Goal: Task Accomplishment & Management: Manage account settings

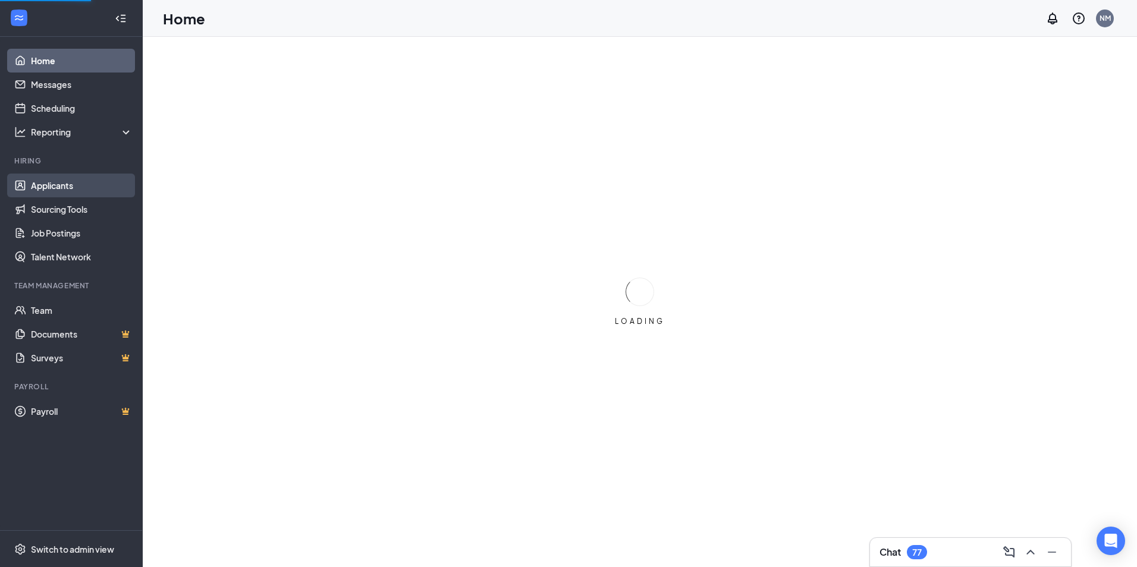
click at [62, 186] on link "Applicants" at bounding box center [82, 186] width 102 height 24
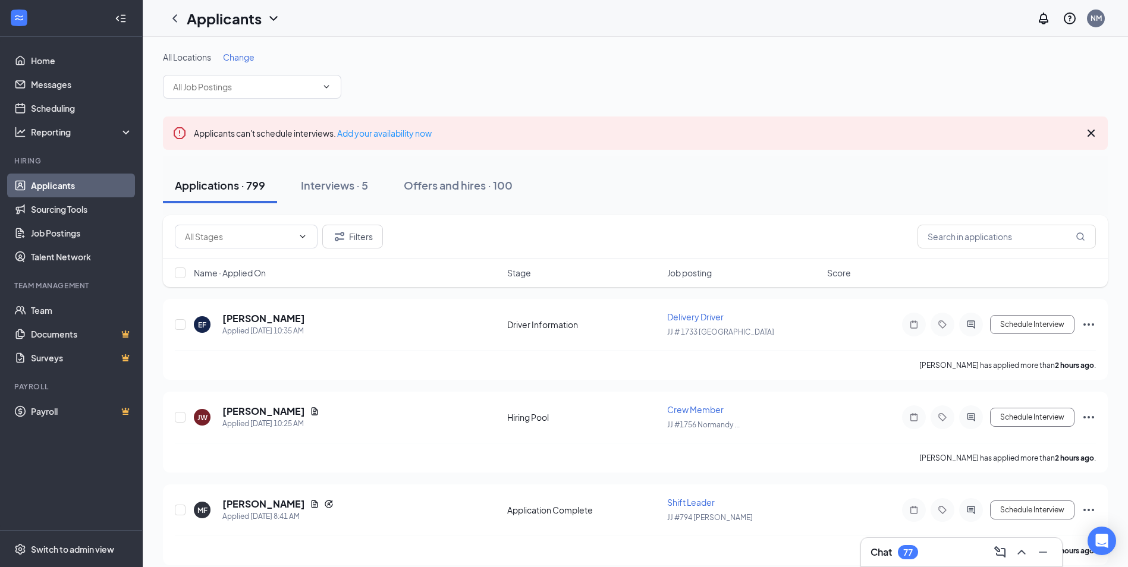
click at [242, 58] on span "Change" at bounding box center [239, 57] width 32 height 11
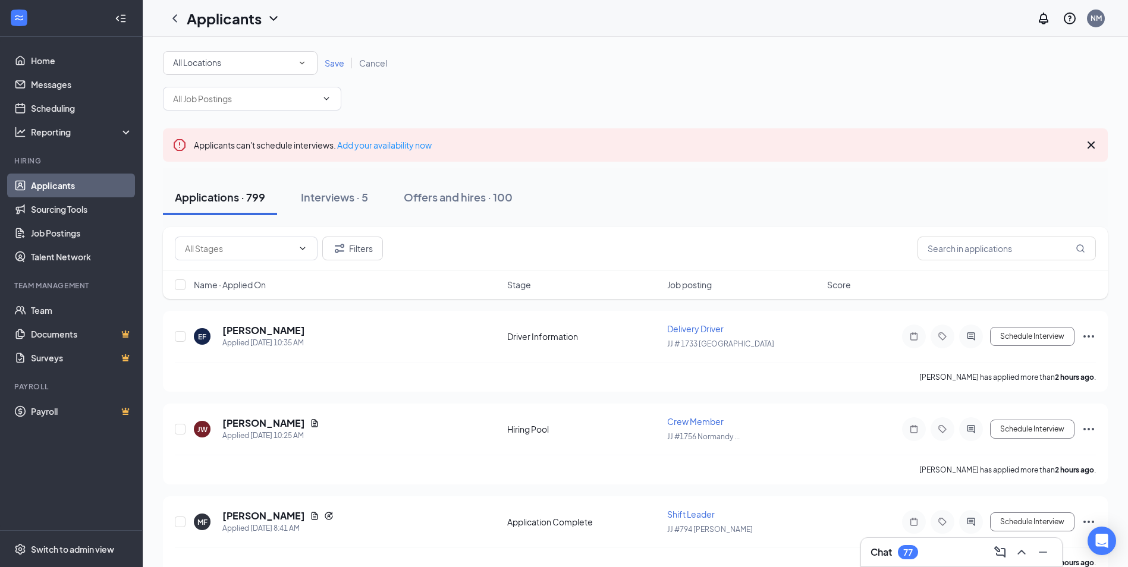
click at [234, 69] on div "All Locations" at bounding box center [240, 63] width 134 height 14
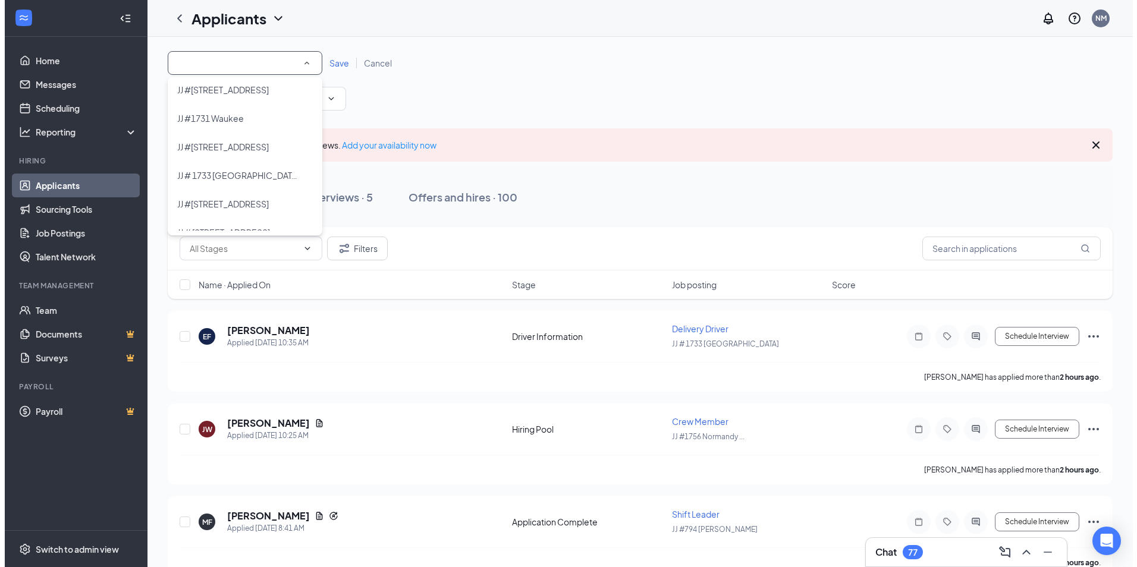
scroll to position [178, 0]
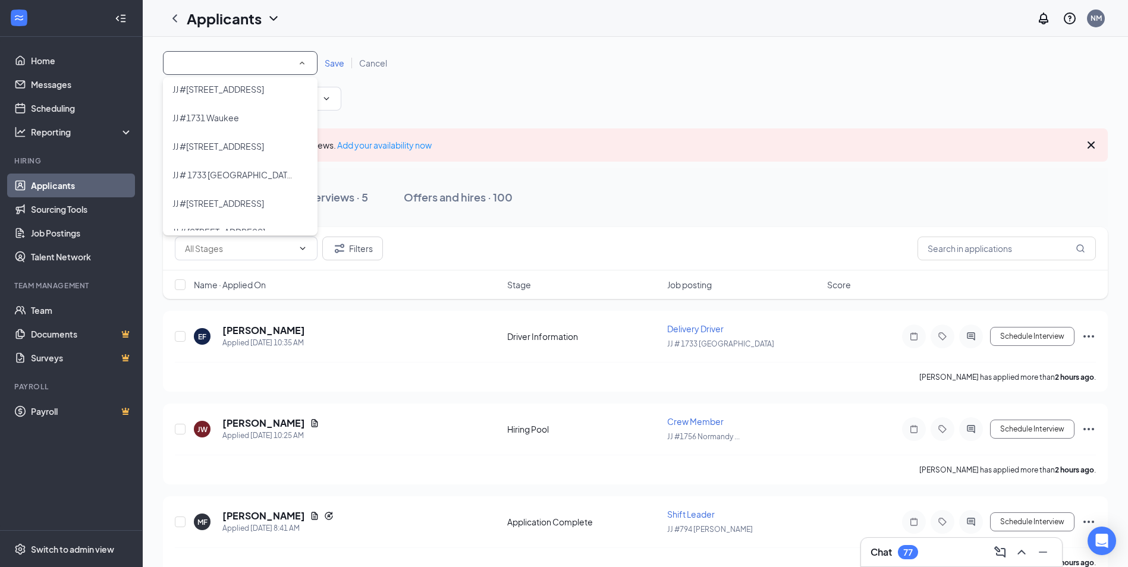
drag, startPoint x: 250, startPoint y: 93, endPoint x: 287, endPoint y: 77, distance: 40.5
click at [254, 92] on span "JJ #[STREET_ADDRESS]" at bounding box center [218, 89] width 92 height 11
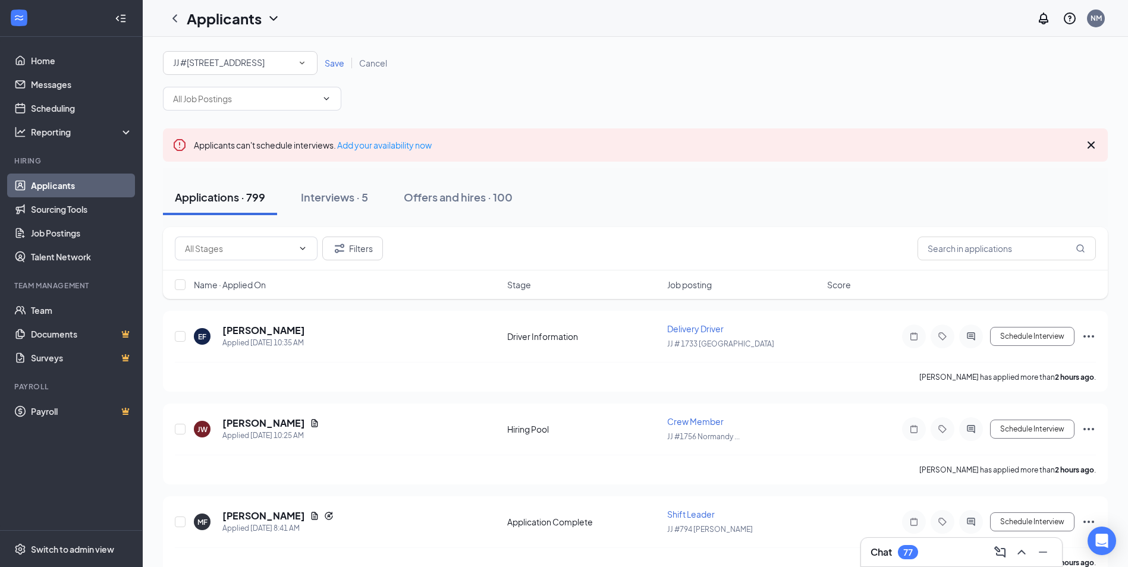
click at [333, 62] on span "Save" at bounding box center [335, 63] width 20 height 11
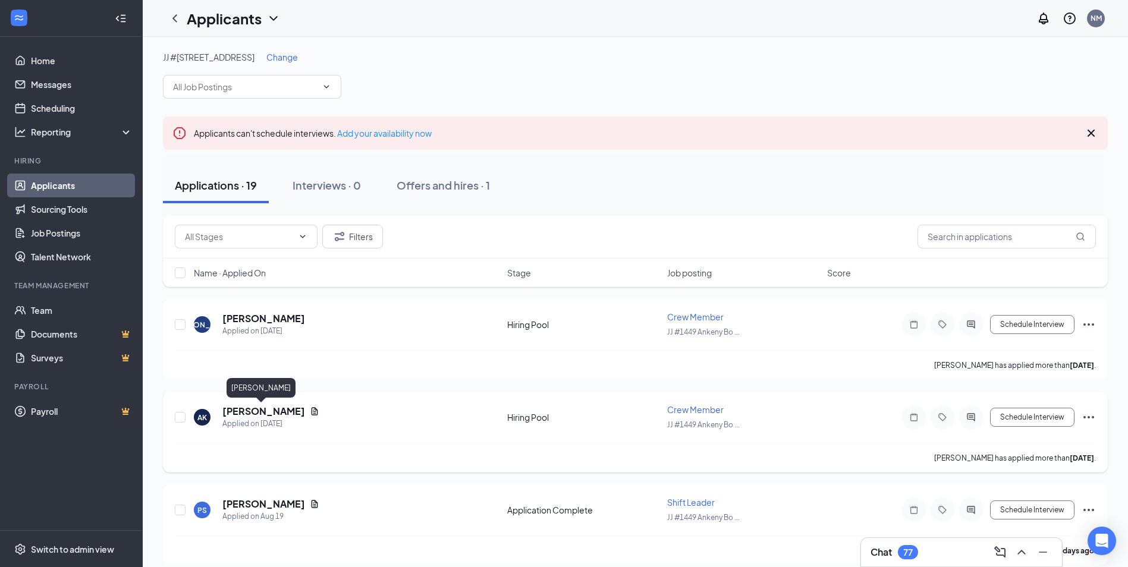
click at [262, 410] on h5 "[PERSON_NAME]" at bounding box center [263, 411] width 83 height 13
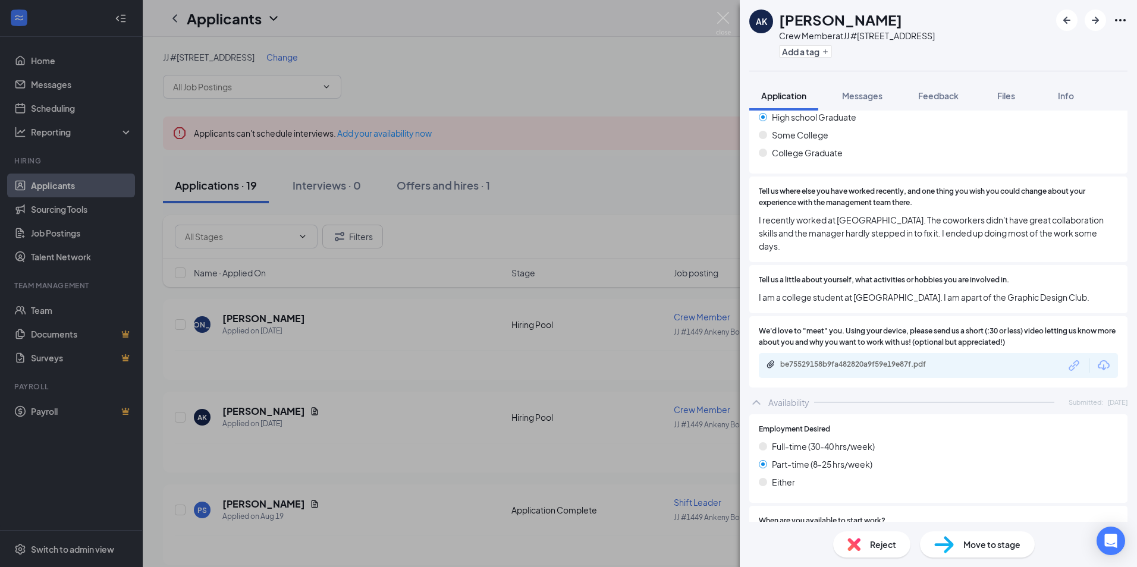
scroll to position [595, 0]
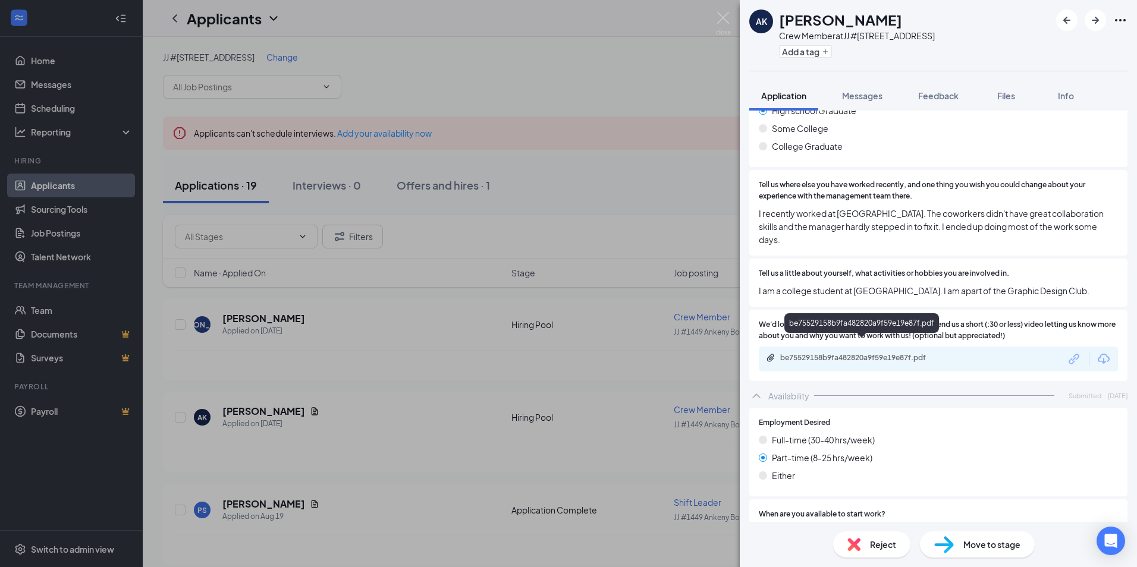
click at [913, 353] on div "be75529158b9fa482820a9f59e19e87f.pdf" at bounding box center [863, 358] width 167 height 10
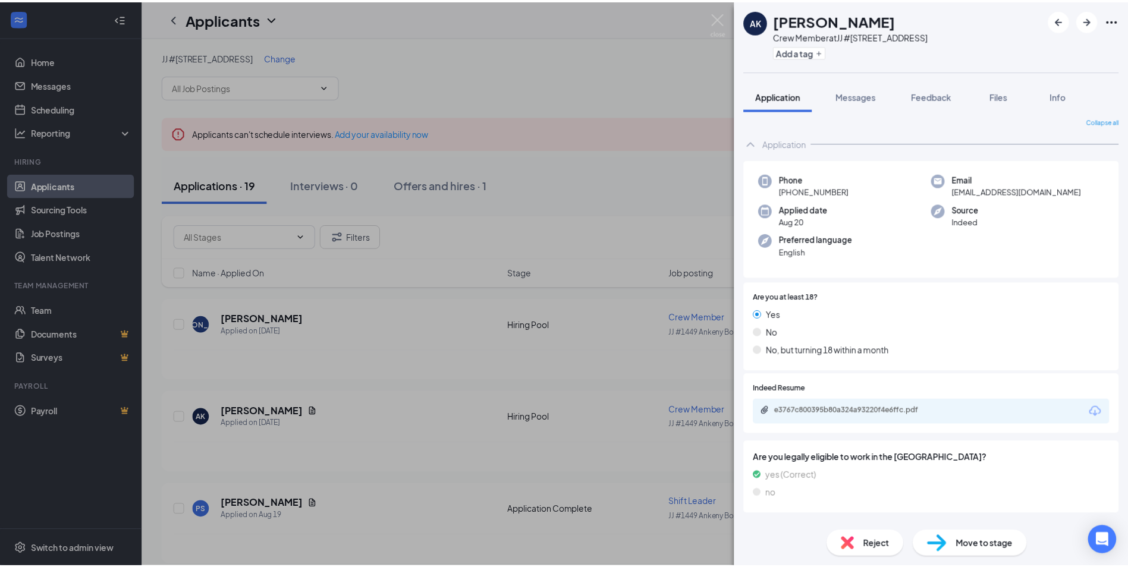
scroll to position [0, 0]
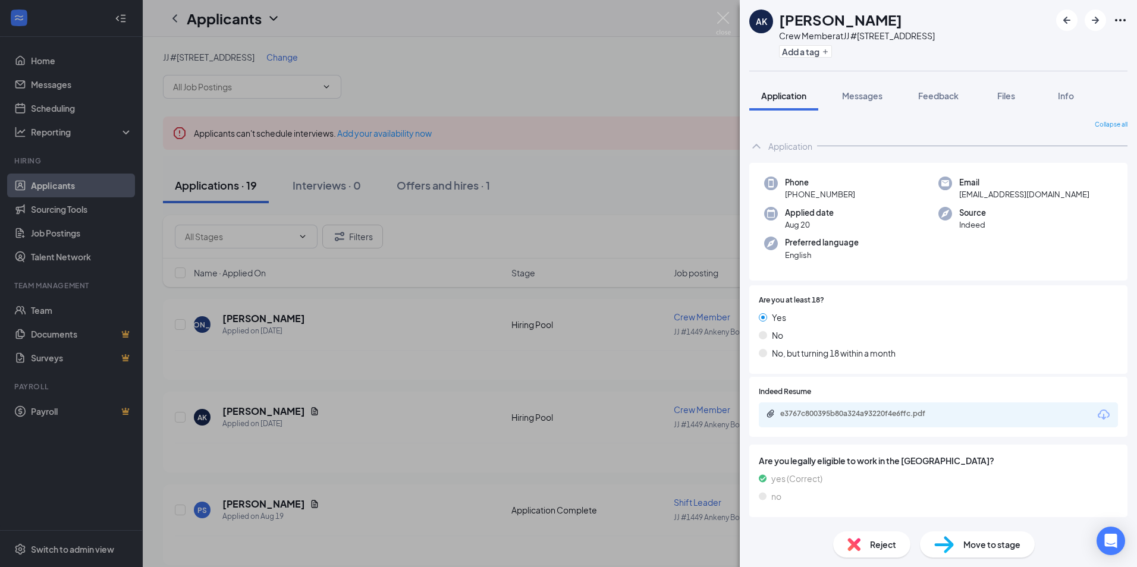
click at [731, 19] on div "AK [PERSON_NAME] Crew Member at JJ [STREET_ADDRESS] Add a tag Application Messa…" at bounding box center [568, 283] width 1137 height 567
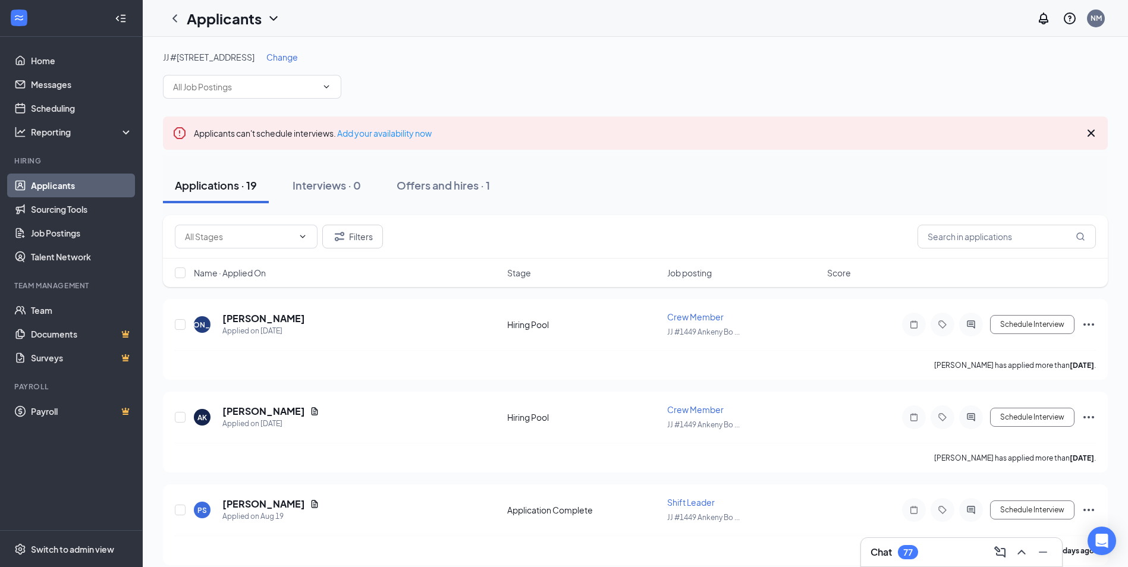
click at [723, 18] on div "Applicants NM" at bounding box center [636, 18] width 986 height 37
click at [298, 56] on span "Change" at bounding box center [282, 57] width 32 height 11
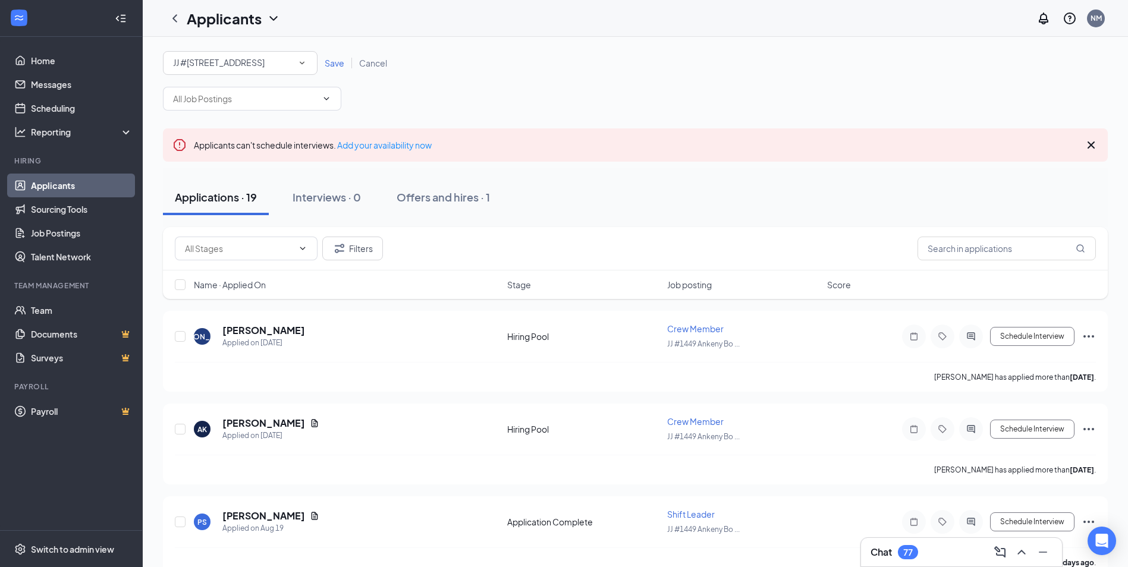
click at [252, 58] on span "JJ #[STREET_ADDRESS]" at bounding box center [219, 62] width 92 height 11
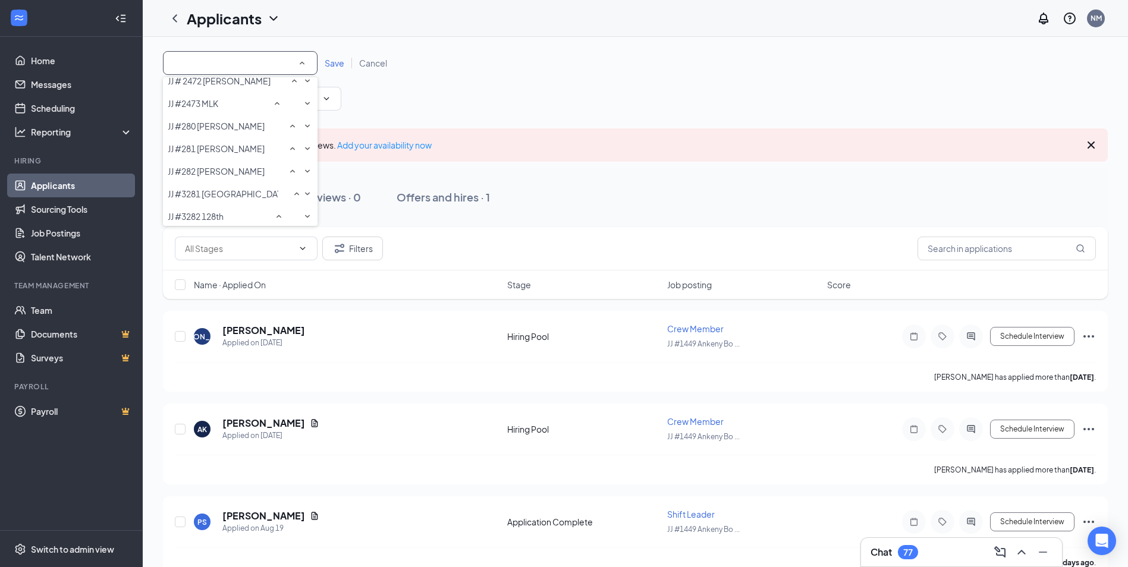
scroll to position [408, 0]
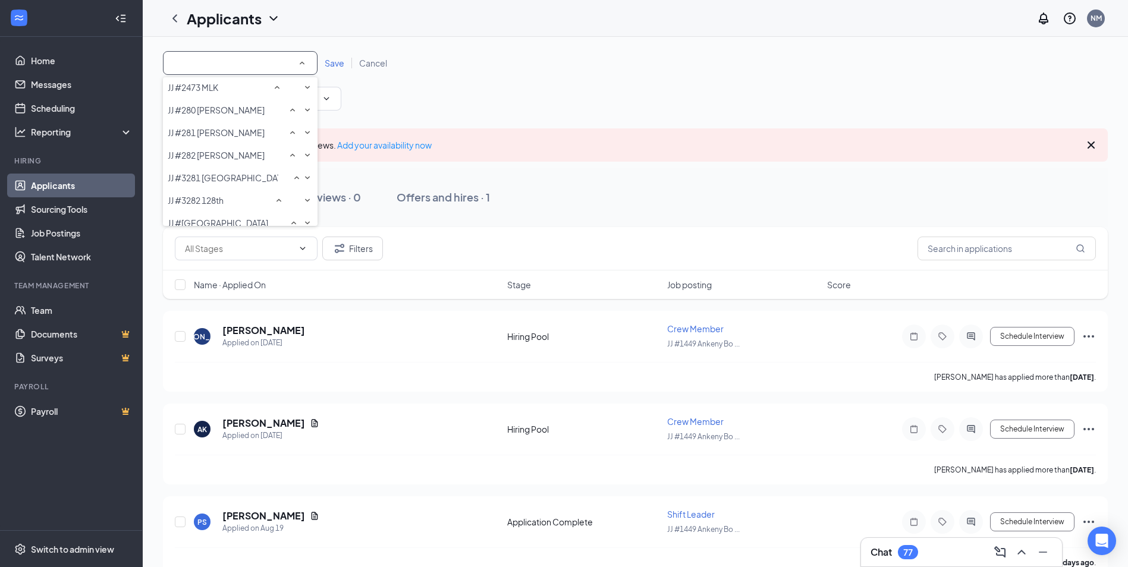
click at [255, 25] on span "JJ #2453 Ankeny Oralabor" at bounding box center [218, 19] width 100 height 11
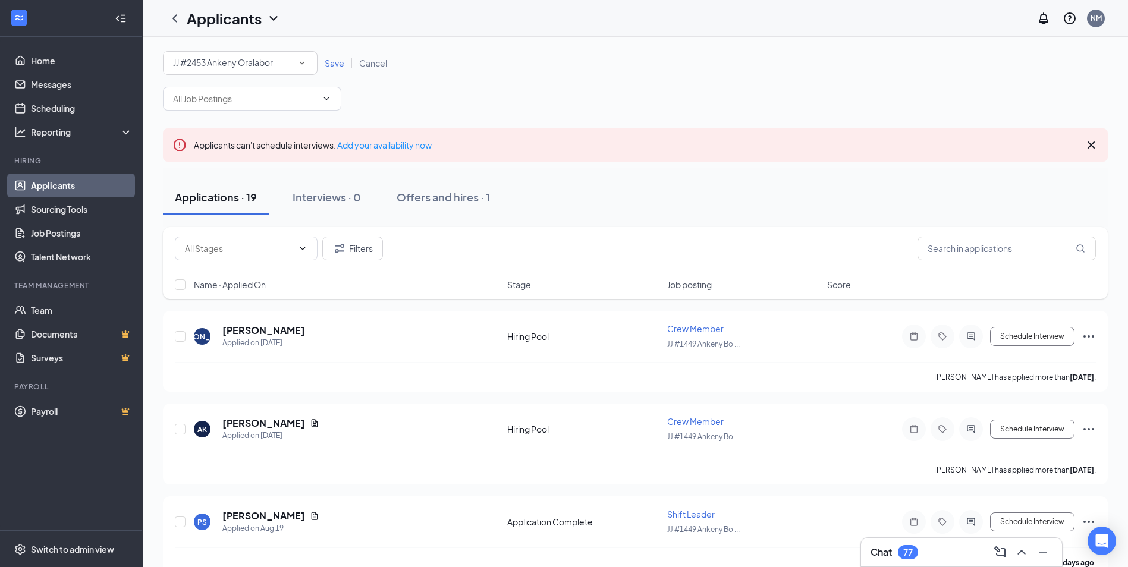
click at [340, 62] on span "Save" at bounding box center [335, 63] width 20 height 11
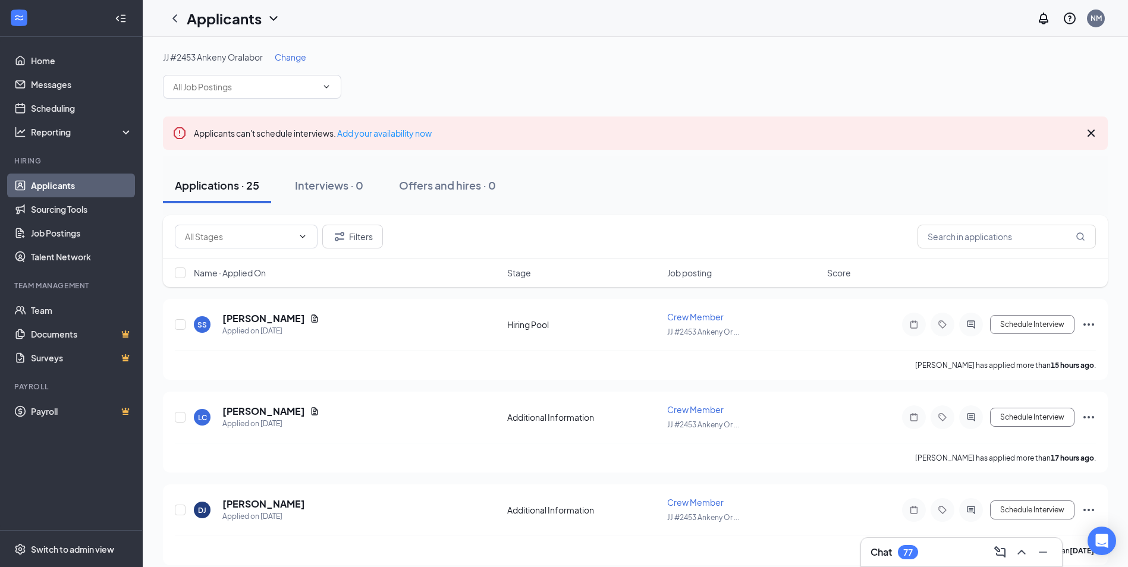
click at [296, 56] on span "Change" at bounding box center [291, 57] width 32 height 11
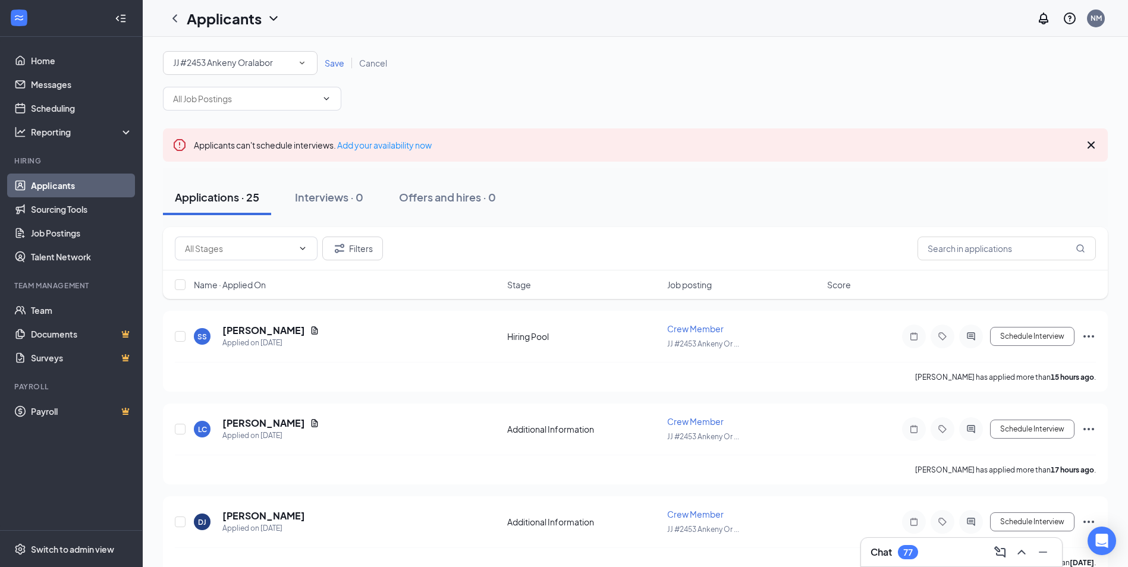
click at [286, 59] on div "JJ #2453 Ankeny Oralabor" at bounding box center [240, 63] width 134 height 14
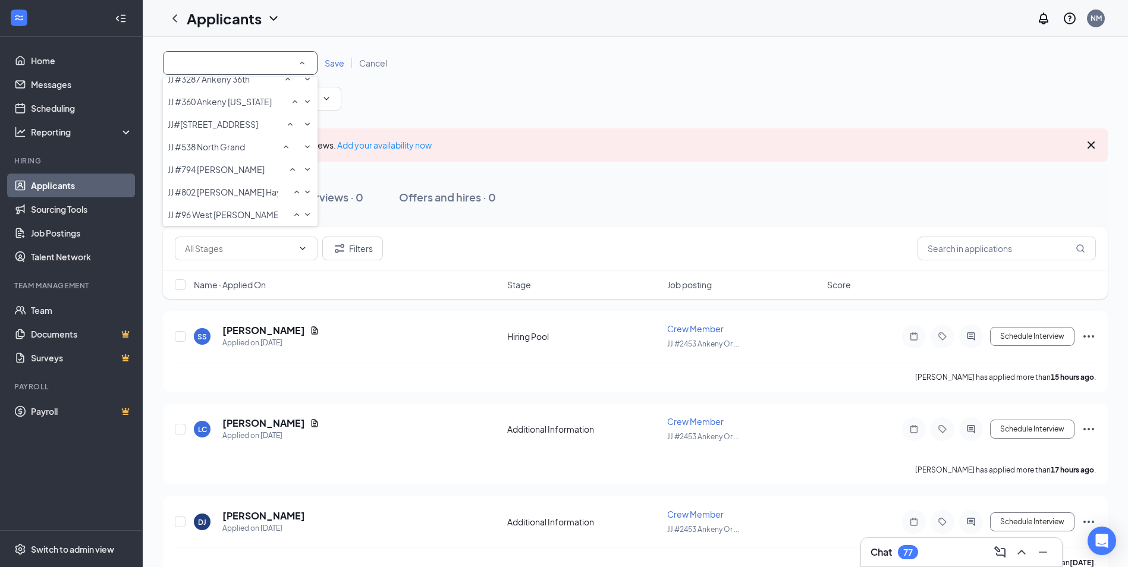
scroll to position [665, 0]
click at [246, 84] on span "JJ #3287 Ankeny 36th" at bounding box center [209, 79] width 82 height 11
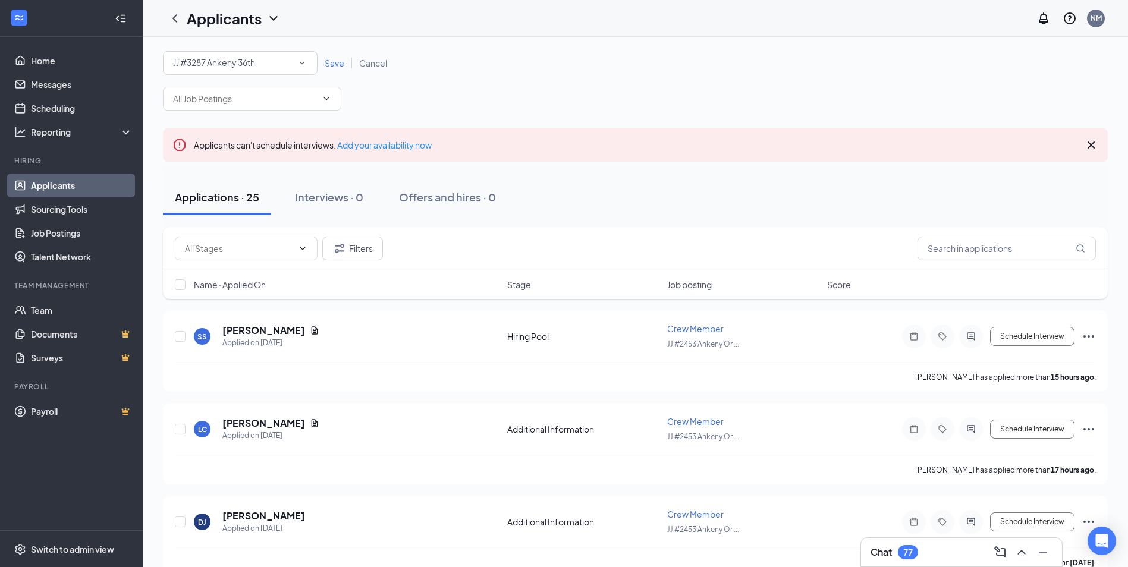
click at [329, 61] on span "Save" at bounding box center [335, 63] width 20 height 11
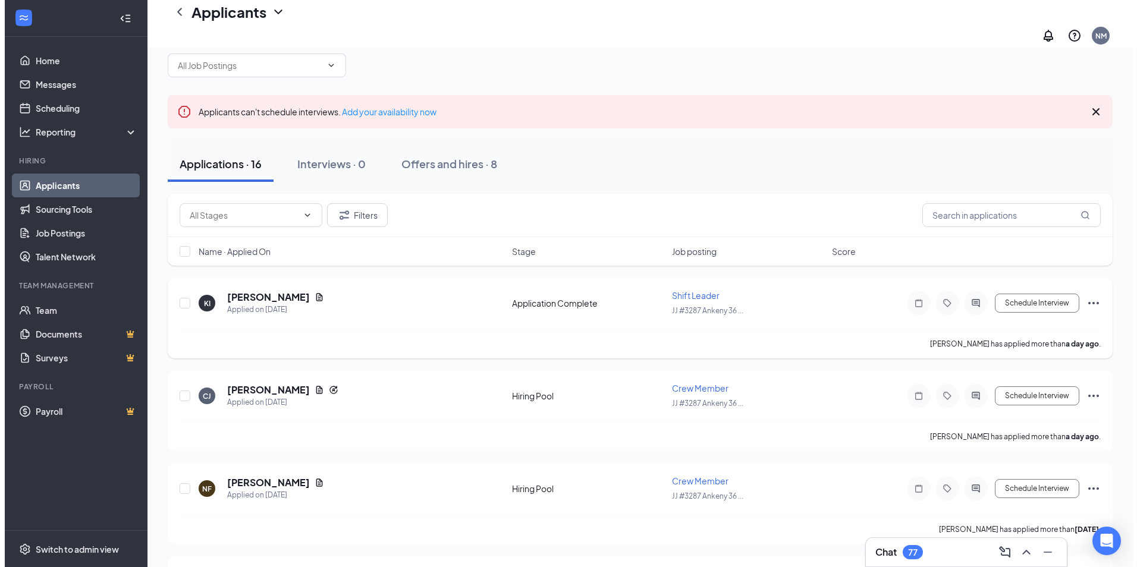
scroll to position [59, 0]
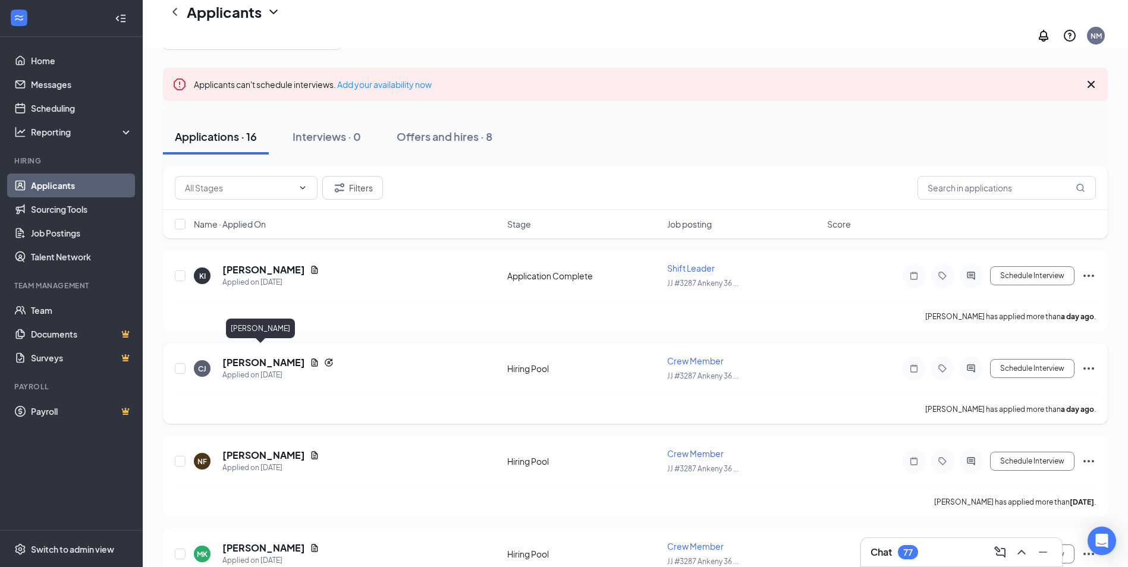
click at [264, 356] on h5 "[PERSON_NAME]" at bounding box center [263, 362] width 83 height 13
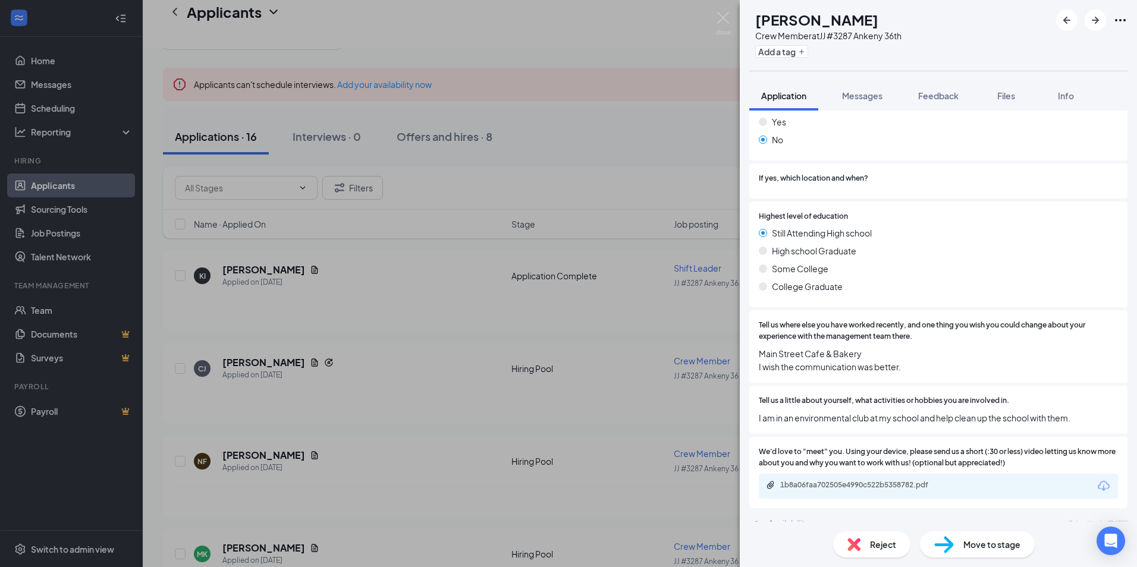
scroll to position [535, 0]
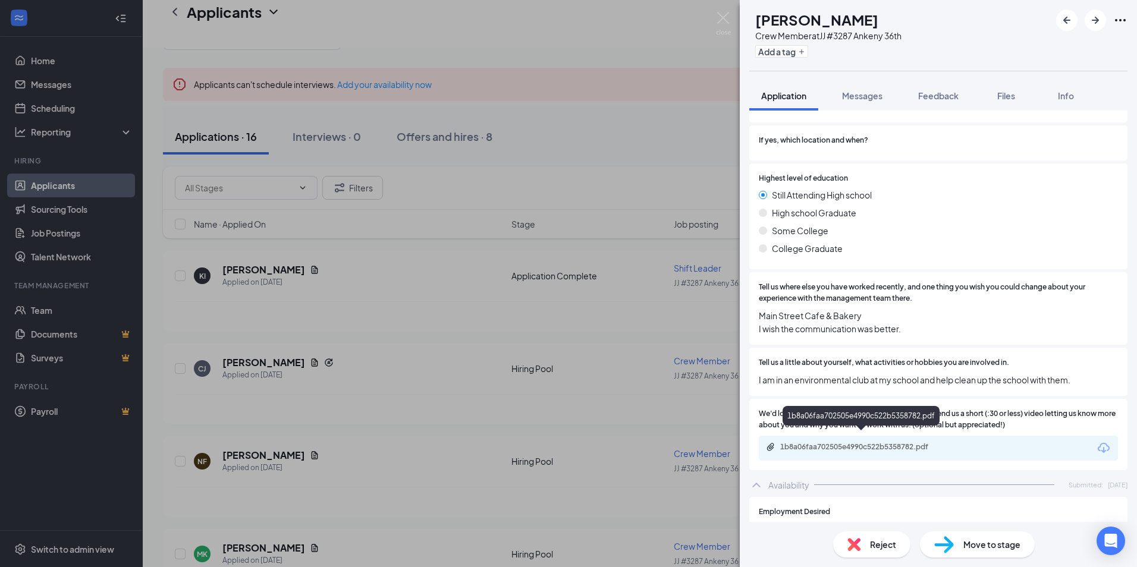
click at [866, 443] on div "1b8a06faa702505e4990c522b5358782.pdf" at bounding box center [863, 448] width 167 height 10
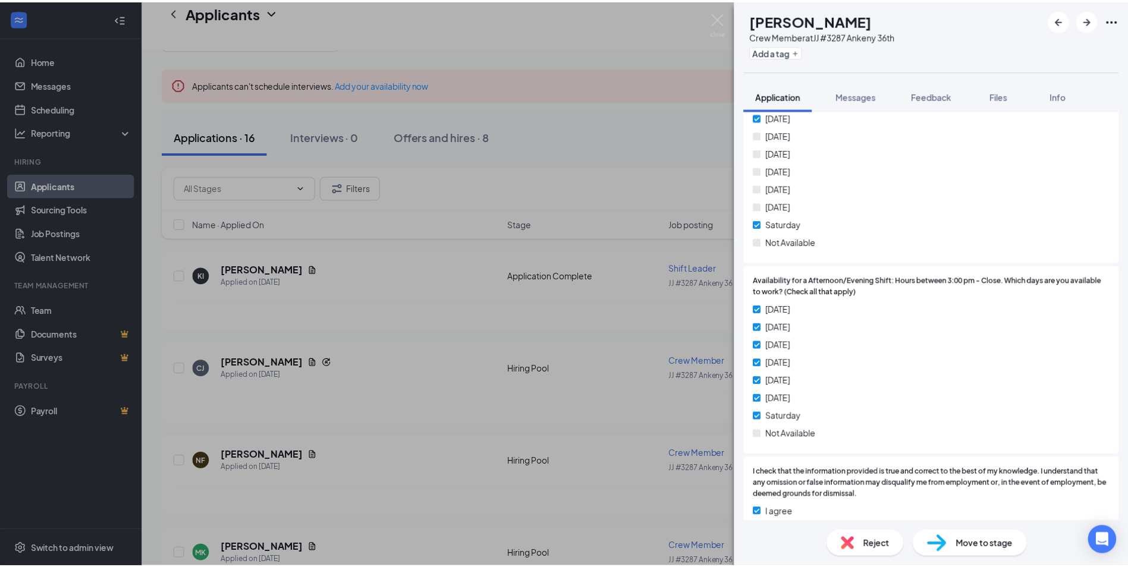
scroll to position [1409, 0]
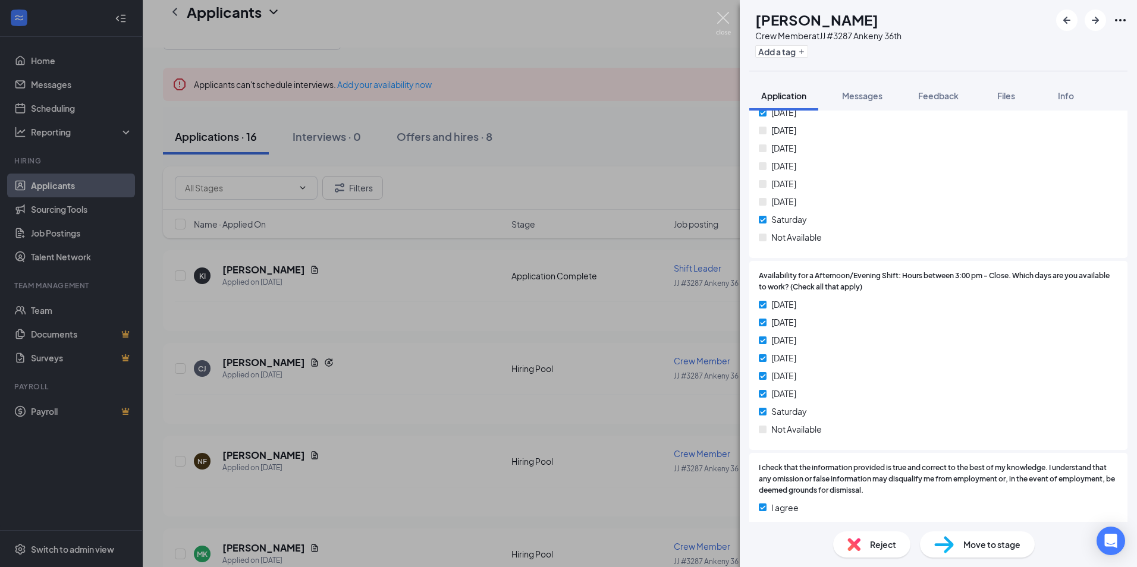
click at [728, 21] on img at bounding box center [723, 23] width 15 height 23
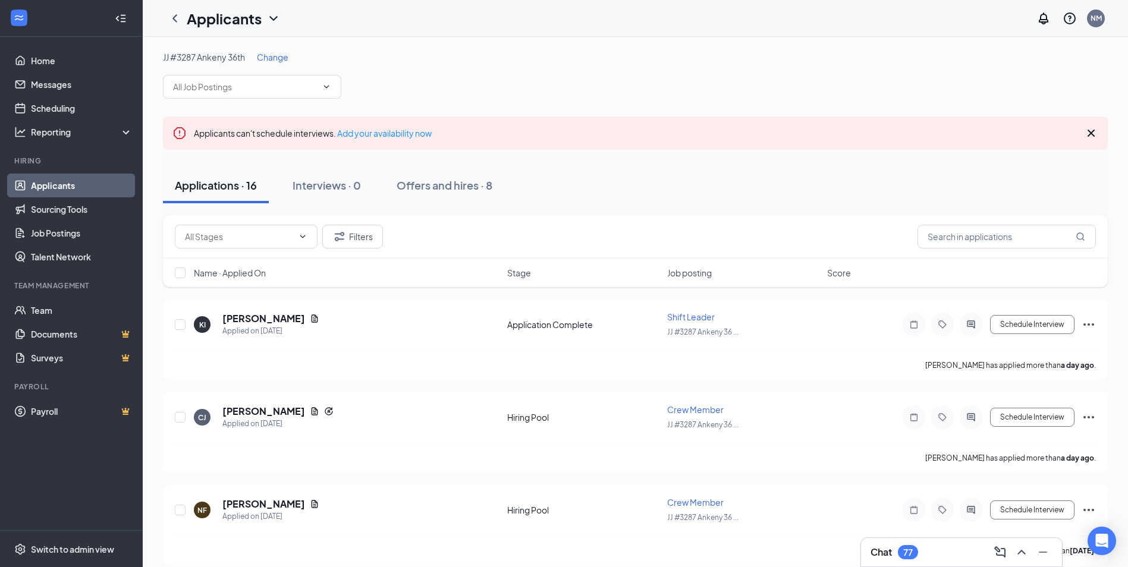
click at [267, 54] on span "Change" at bounding box center [273, 57] width 32 height 11
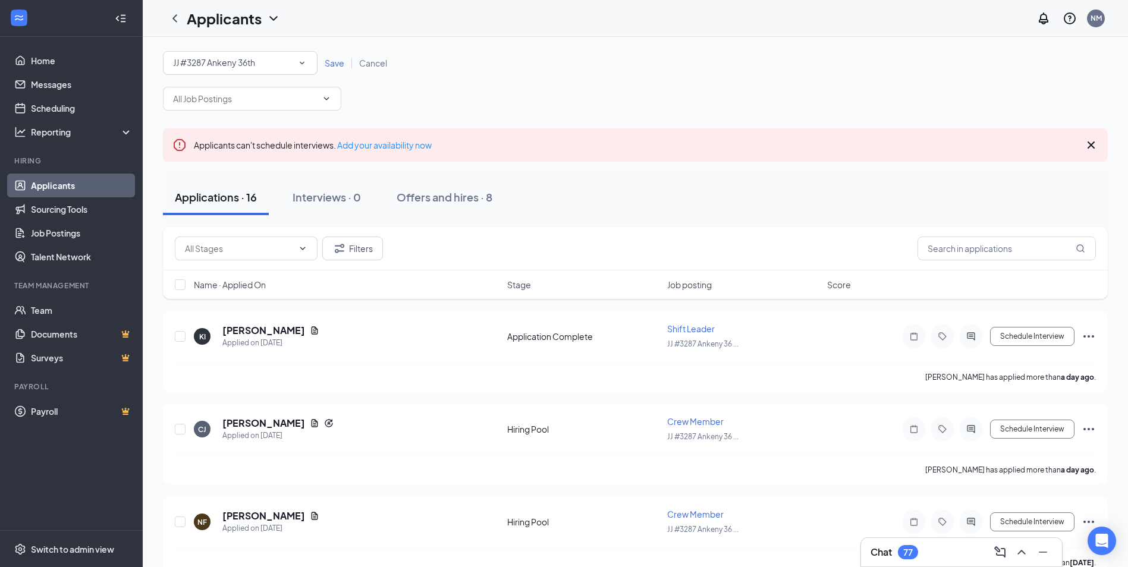
click at [262, 60] on div "JJ #3287 Ankeny 36th" at bounding box center [240, 63] width 134 height 14
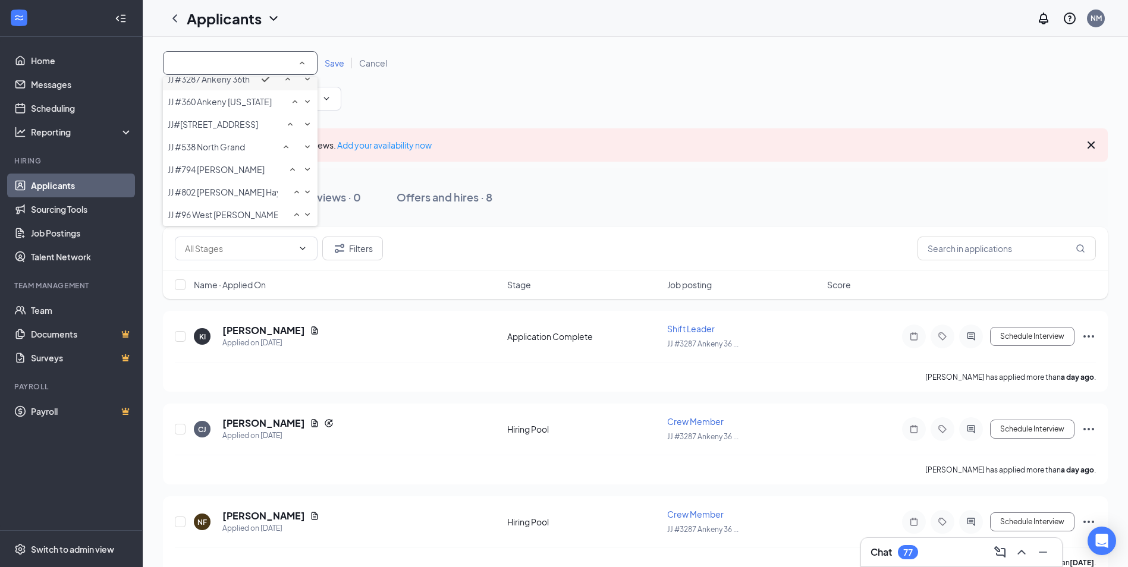
scroll to position [741, 0]
click at [270, 107] on span "JJ #360 Ankeny [US_STATE]" at bounding box center [220, 101] width 104 height 11
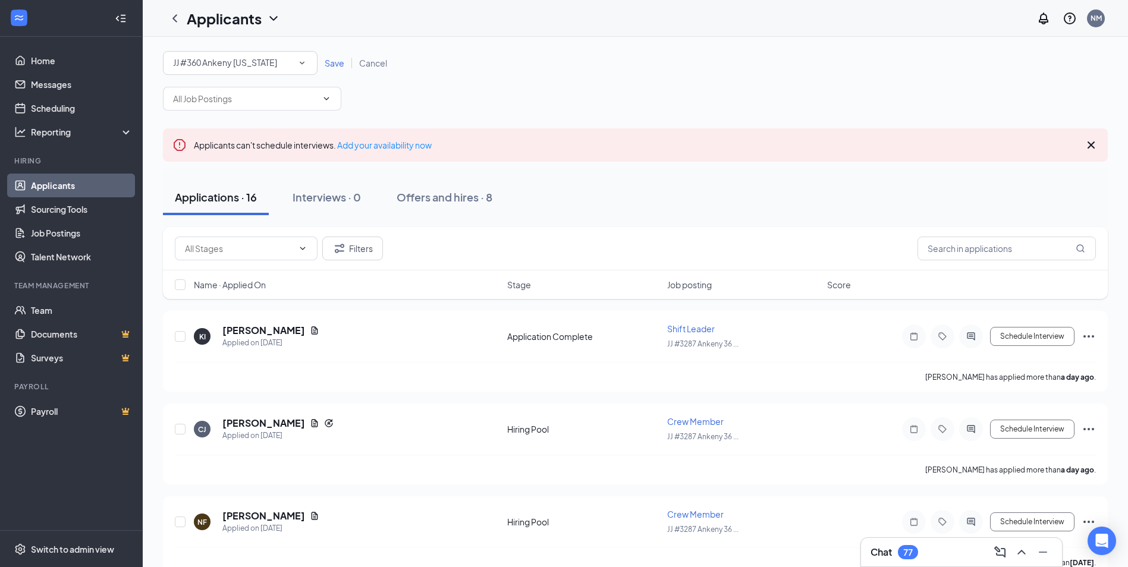
click at [344, 66] on link "Save" at bounding box center [335, 63] width 34 height 11
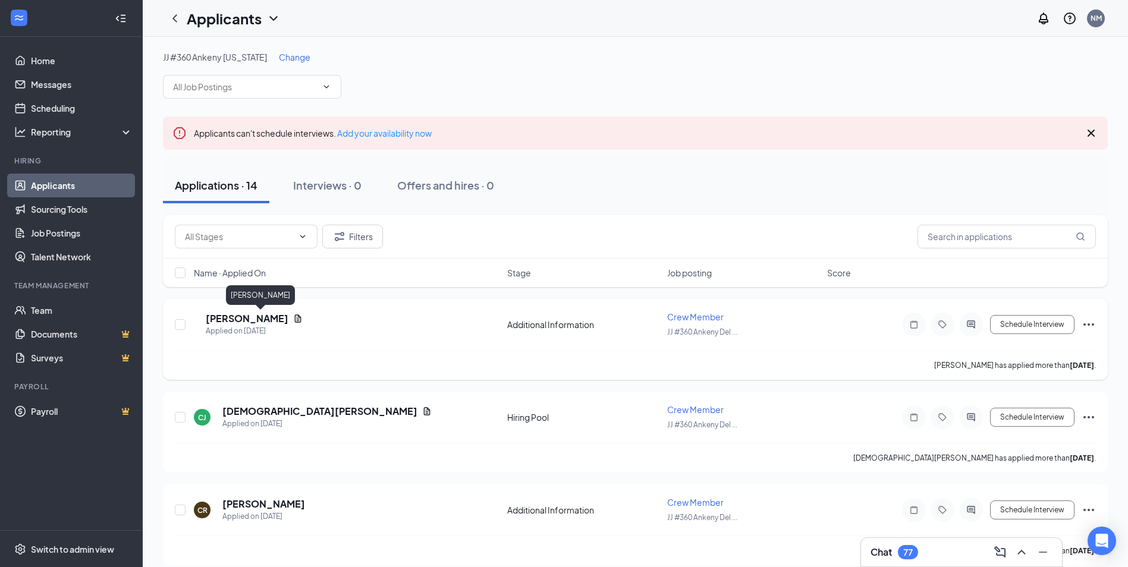
click at [271, 316] on h5 "[PERSON_NAME]" at bounding box center [247, 318] width 83 height 13
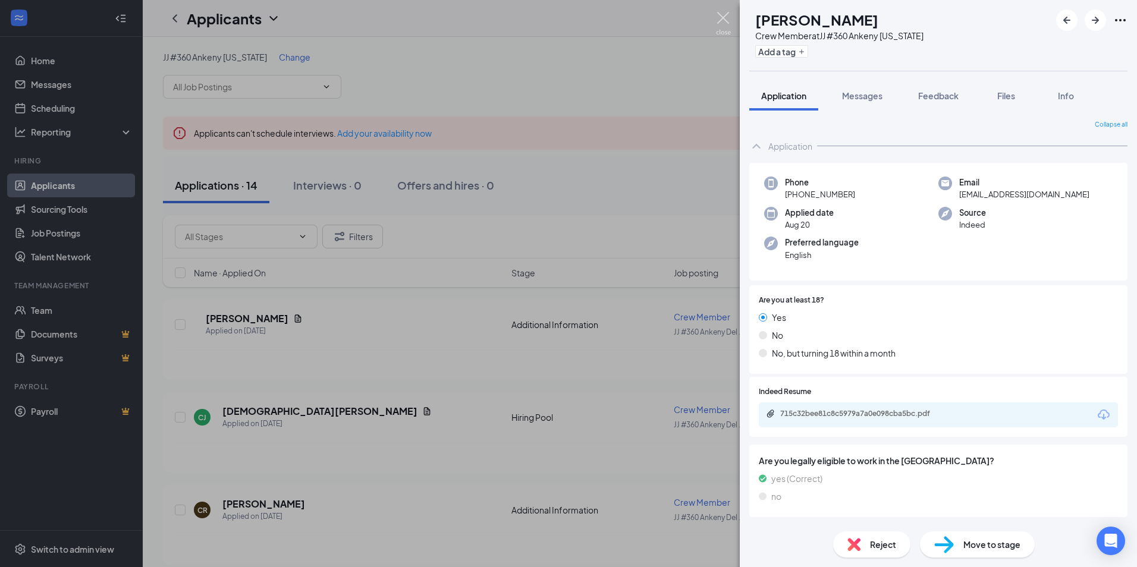
click at [725, 19] on img at bounding box center [723, 23] width 15 height 23
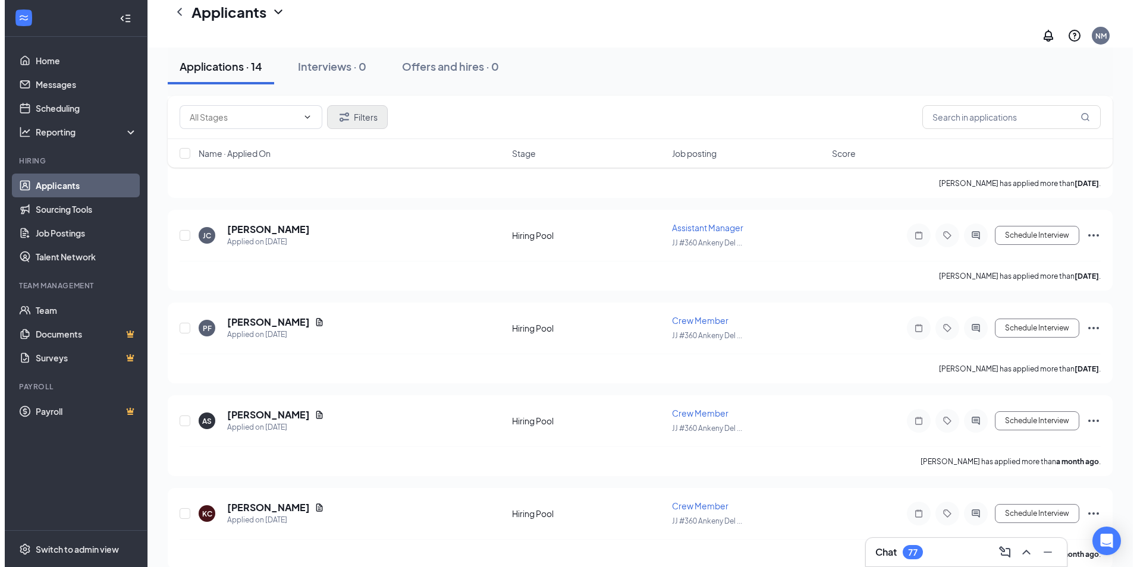
scroll to position [1033, 0]
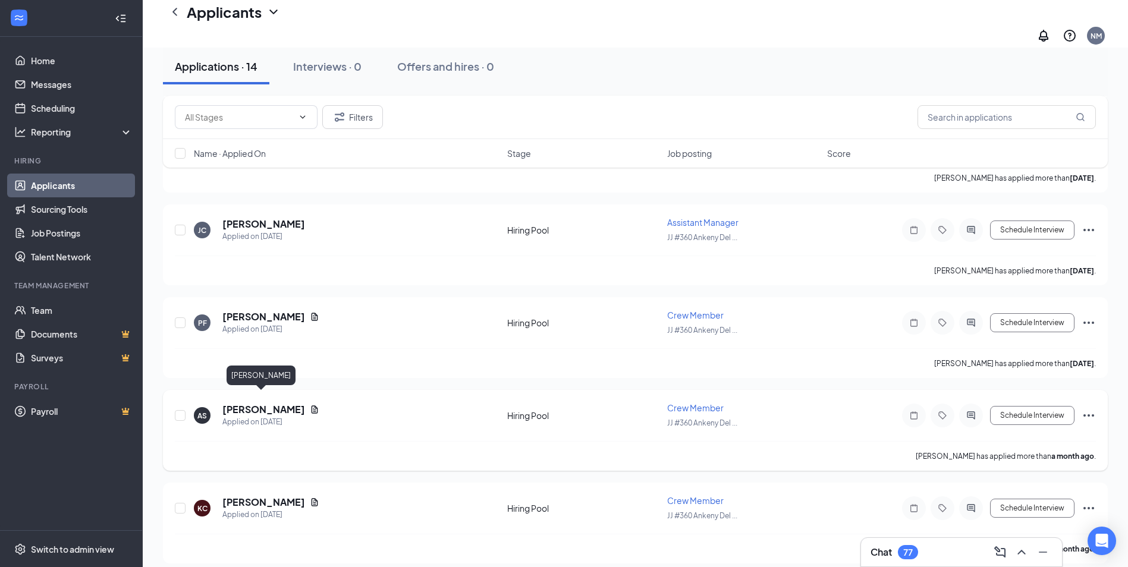
click at [257, 403] on h5 "[PERSON_NAME]" at bounding box center [263, 409] width 83 height 13
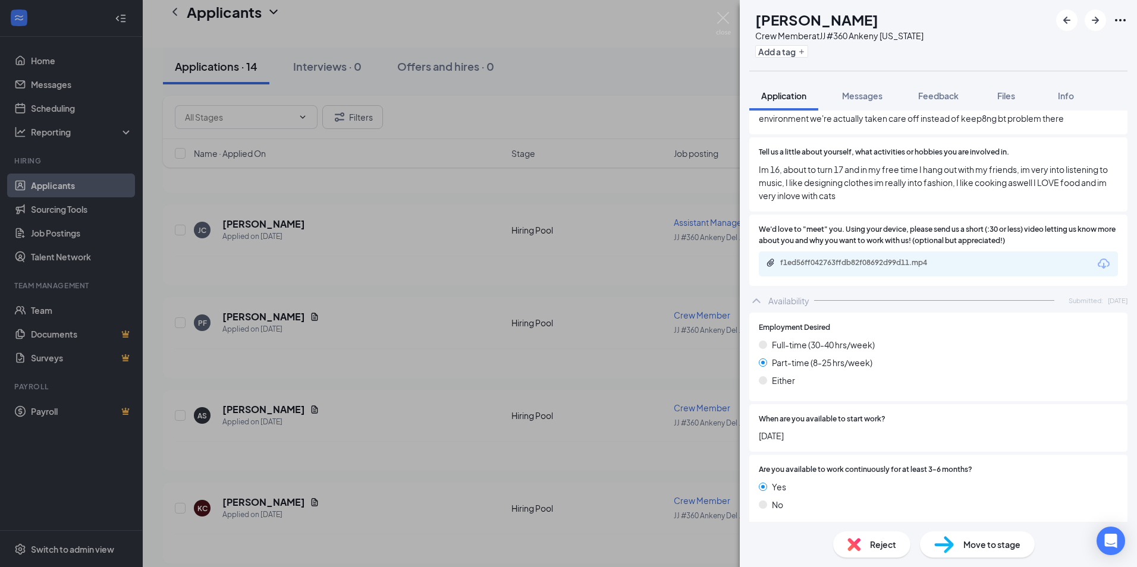
scroll to position [779, 0]
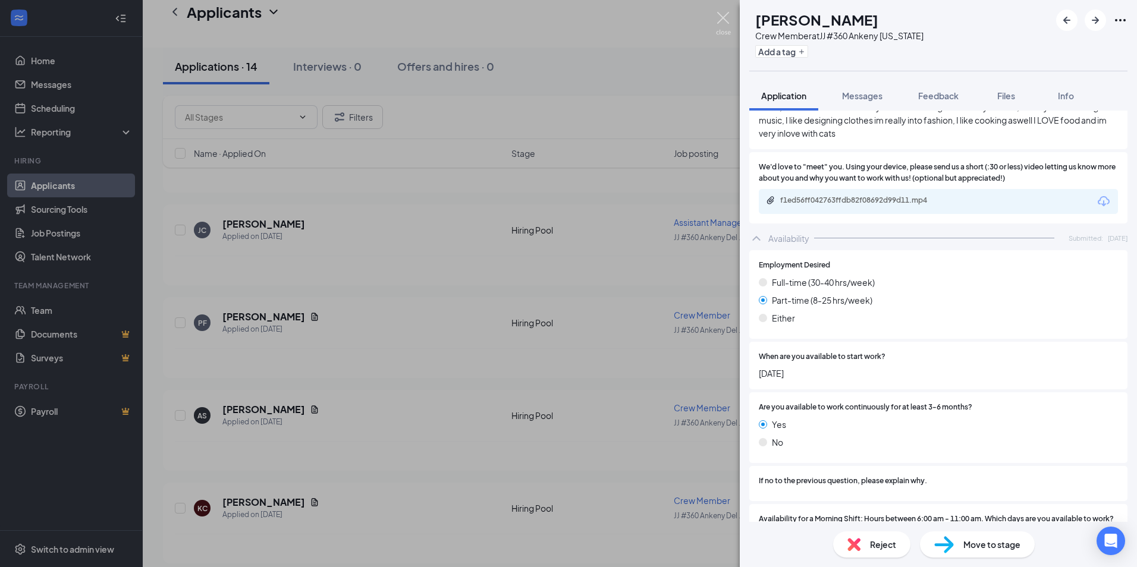
click at [726, 23] on img at bounding box center [723, 23] width 15 height 23
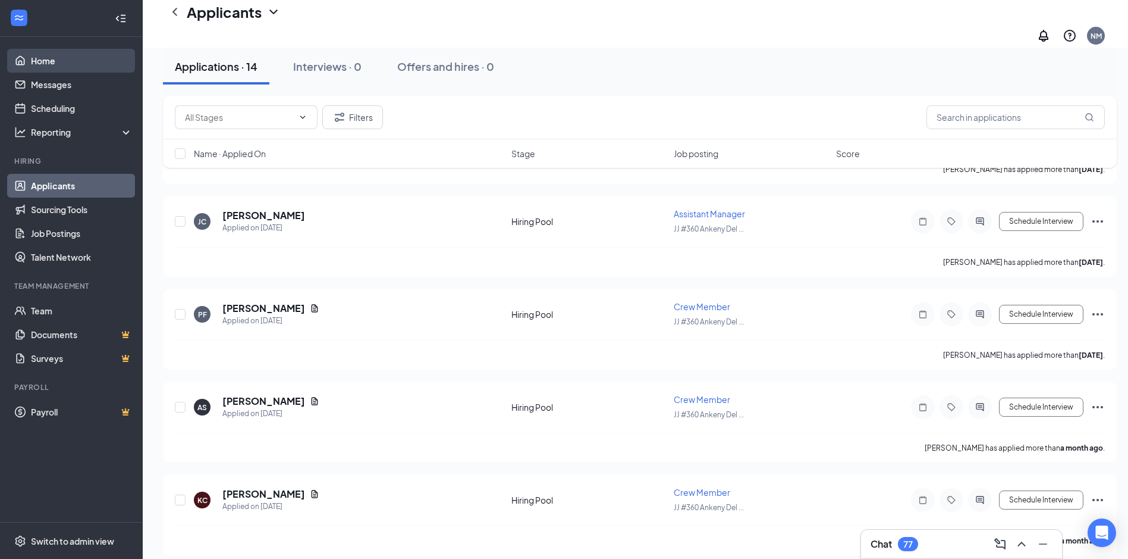
click at [71, 54] on link "Home" at bounding box center [82, 61] width 102 height 24
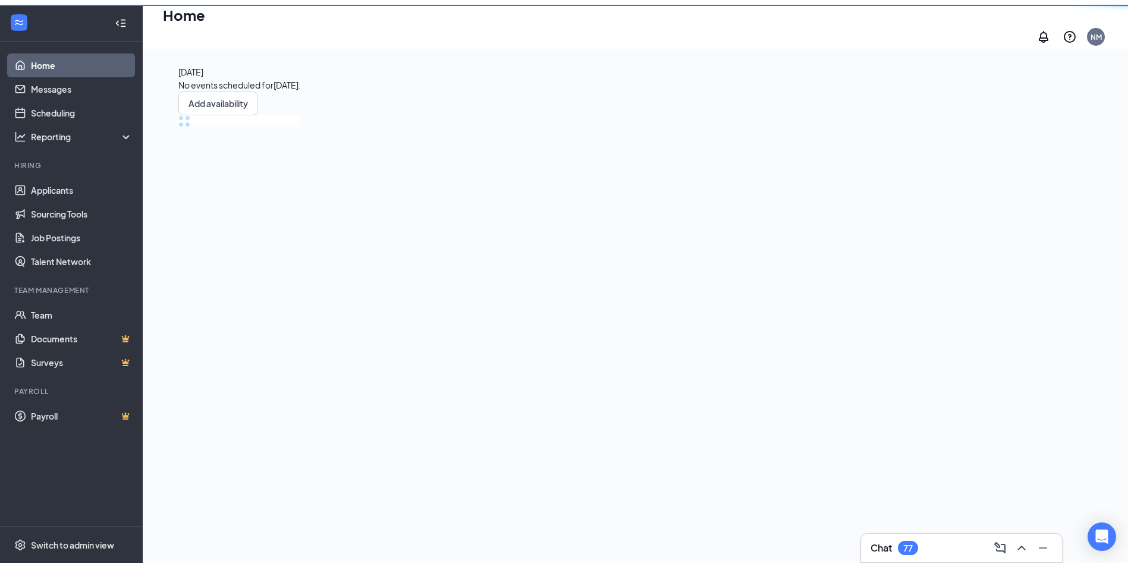
scroll to position [25, 0]
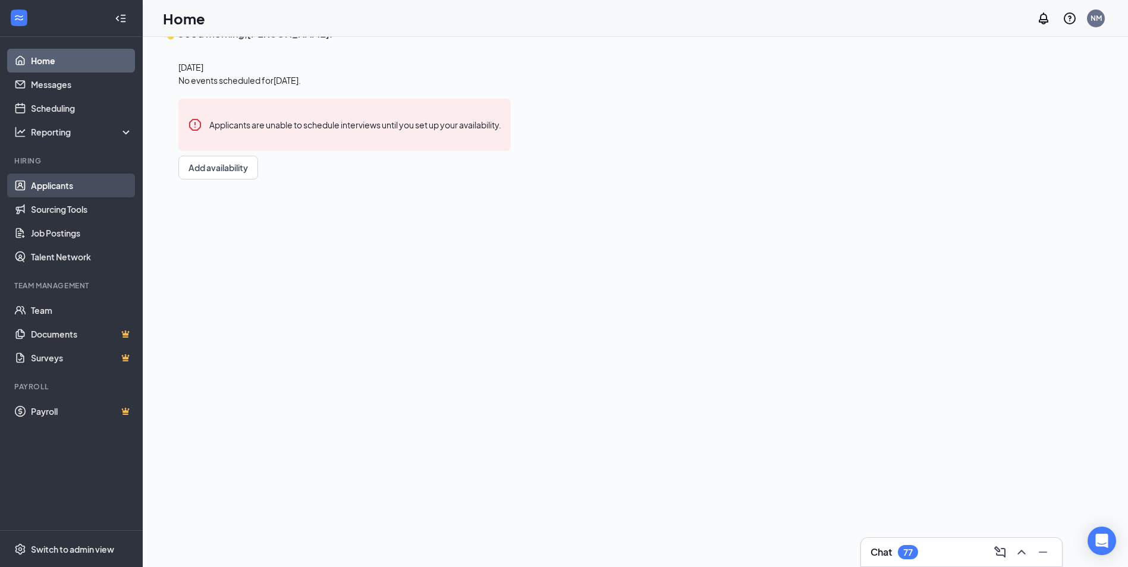
click at [59, 179] on link "Applicants" at bounding box center [82, 186] width 102 height 24
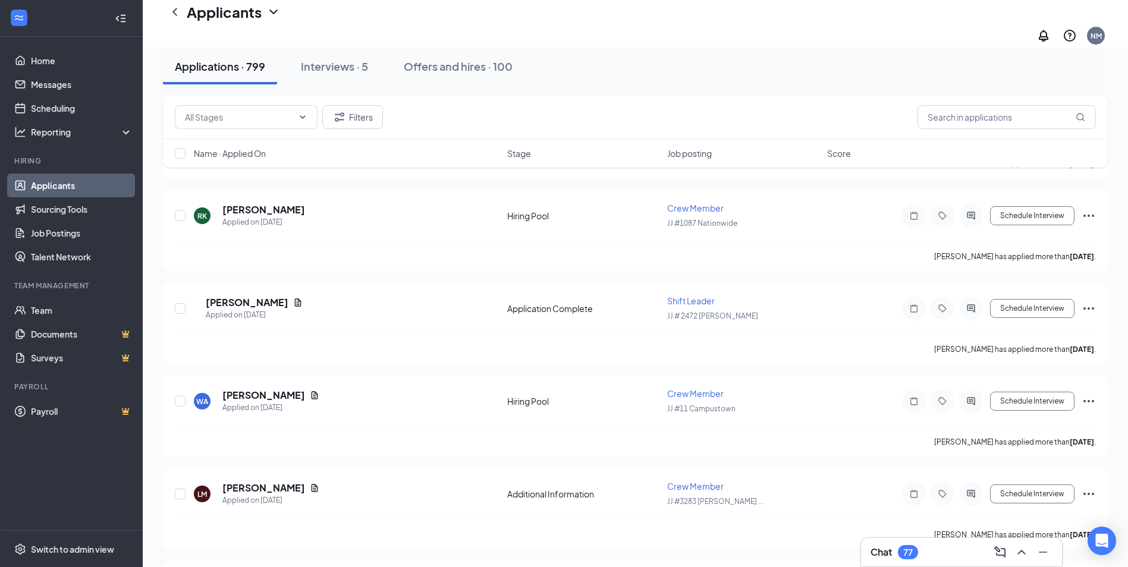
scroll to position [8922, 0]
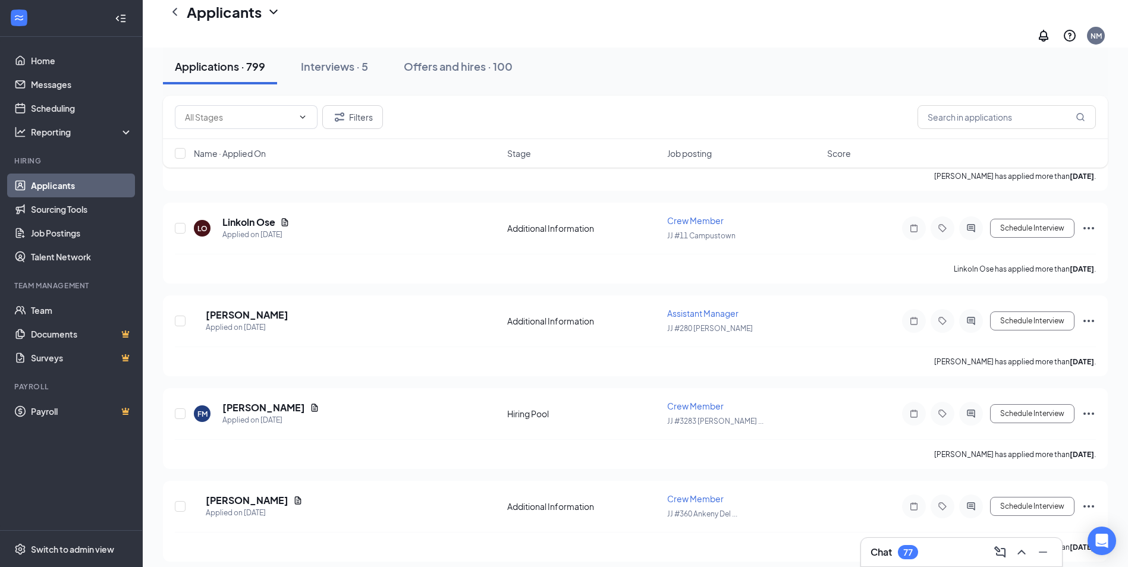
click at [1028, 552] on icon "ChevronUp" at bounding box center [1022, 552] width 14 height 14
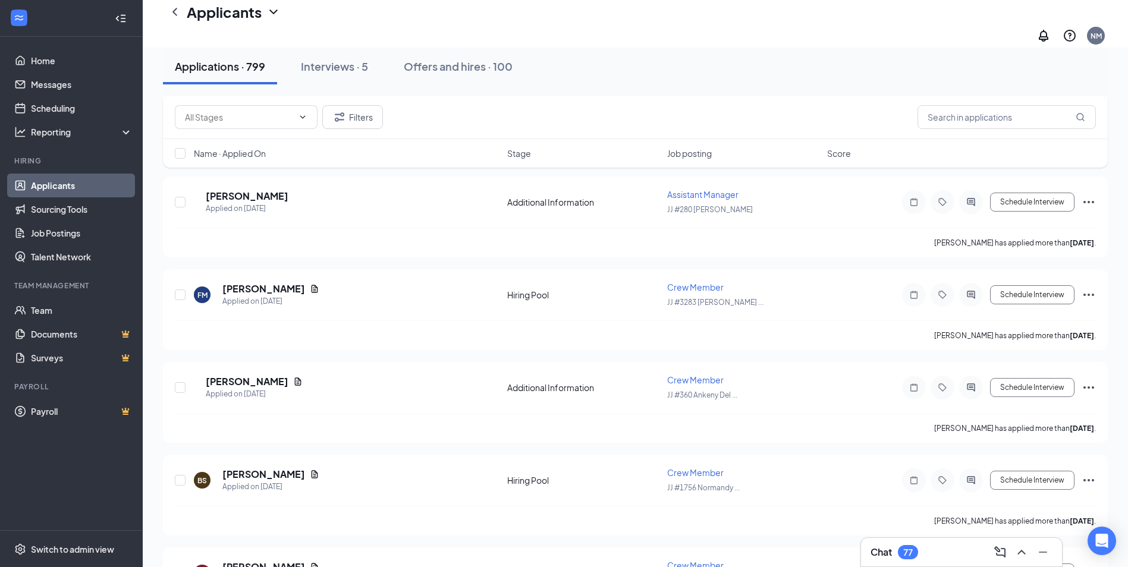
click at [963, 553] on div "Chat 77" at bounding box center [962, 552] width 182 height 19
click at [951, 553] on div "Chat 77" at bounding box center [962, 552] width 182 height 19
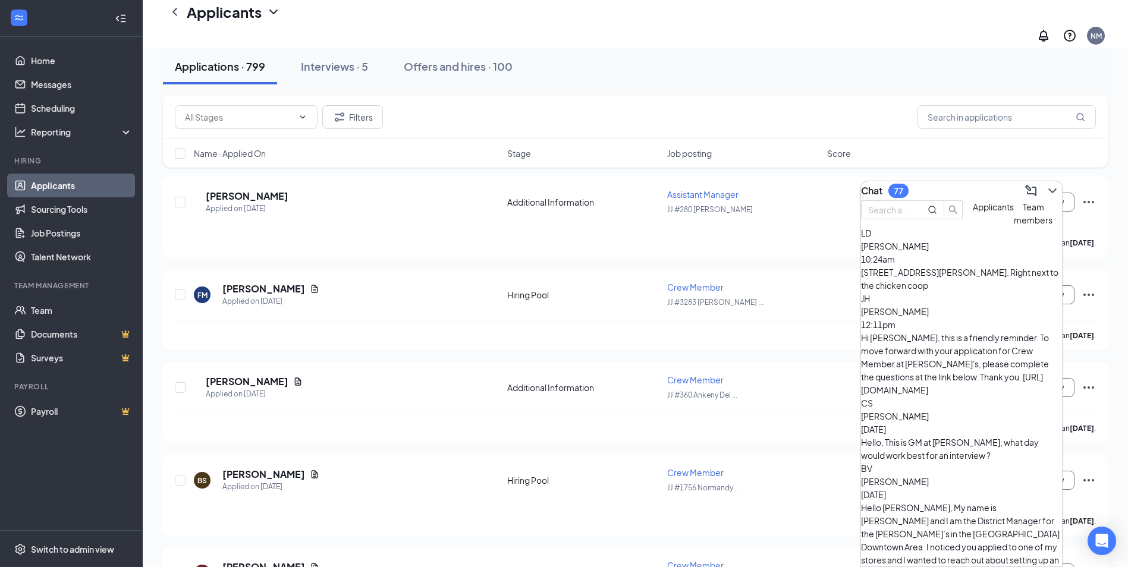
click at [1014, 225] on span "Team members" at bounding box center [1033, 214] width 39 height 24
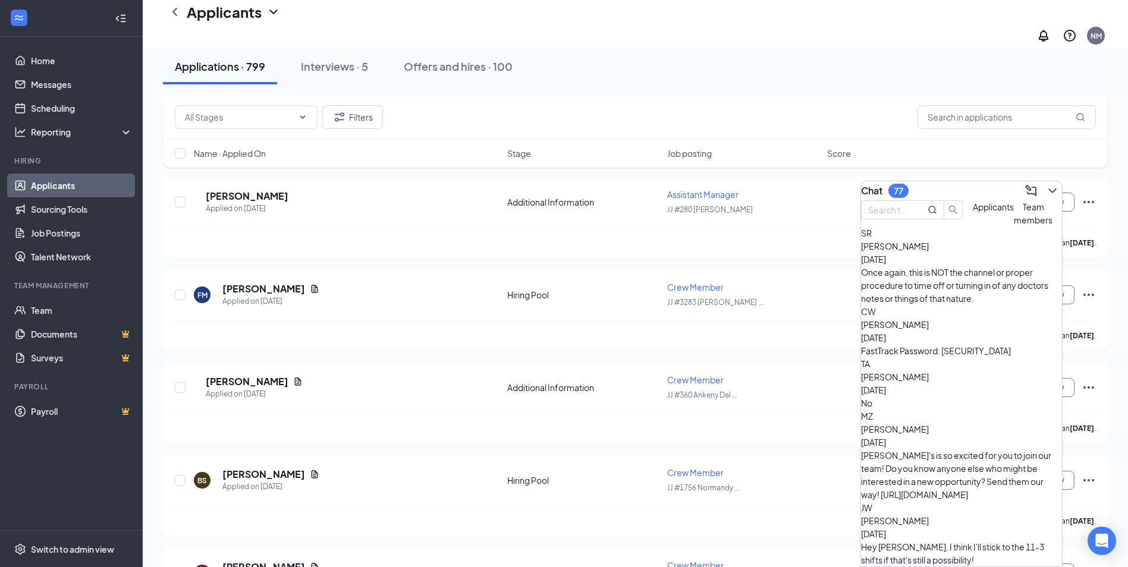
click at [929, 252] on span "[PERSON_NAME]" at bounding box center [895, 246] width 68 height 11
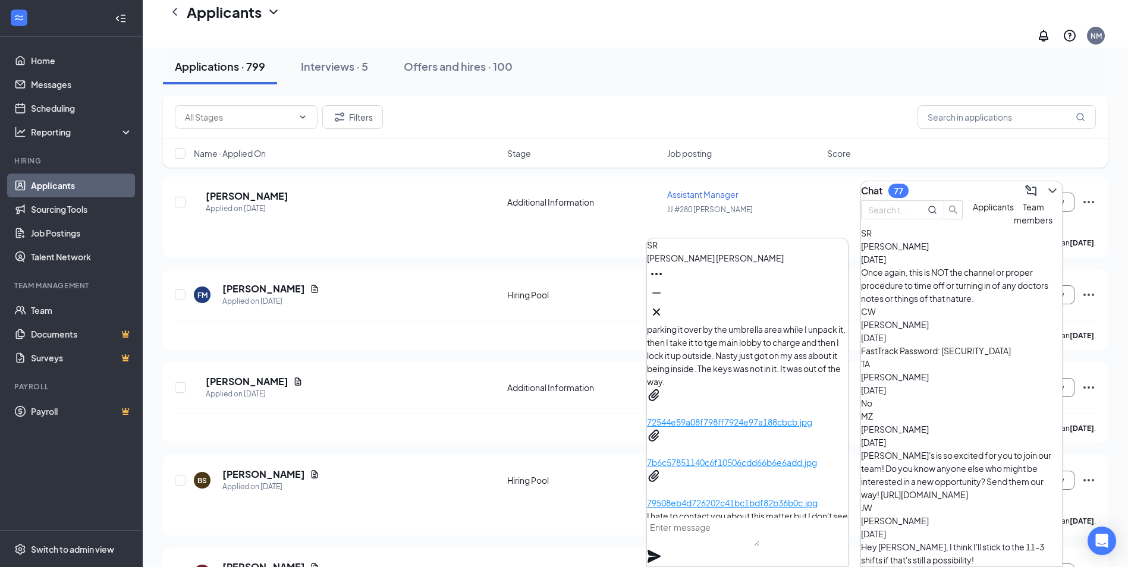
scroll to position [-3790, 0]
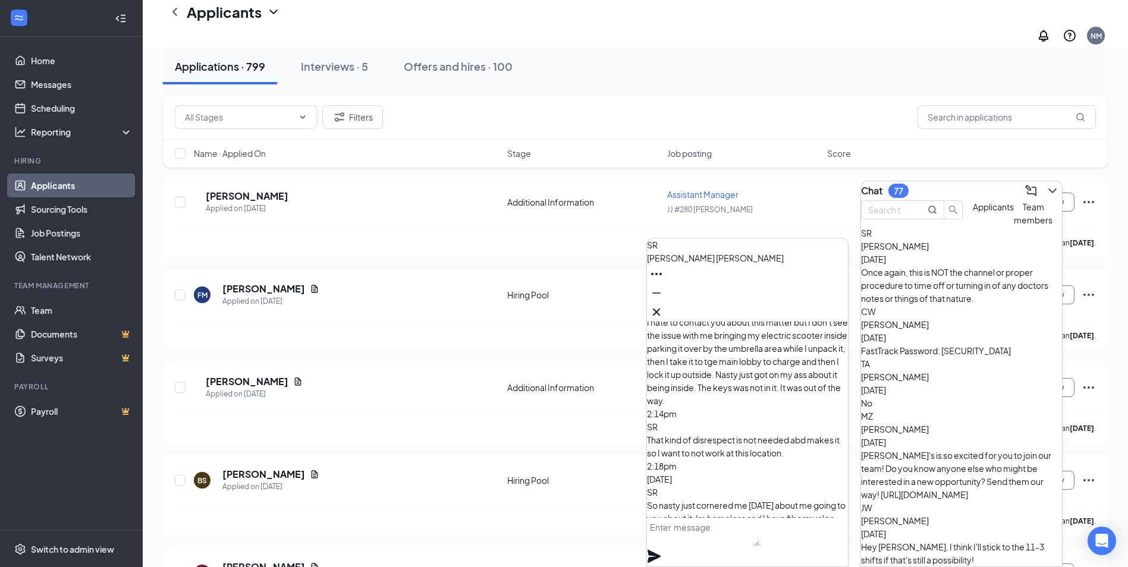
scroll to position [-2779, 0]
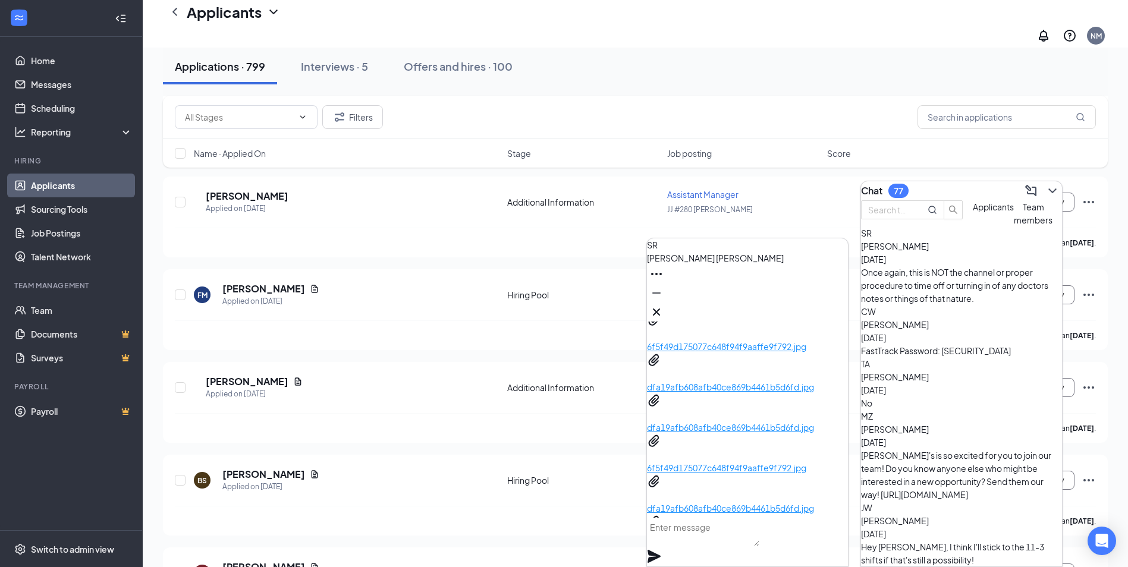
scroll to position [-2363, 0]
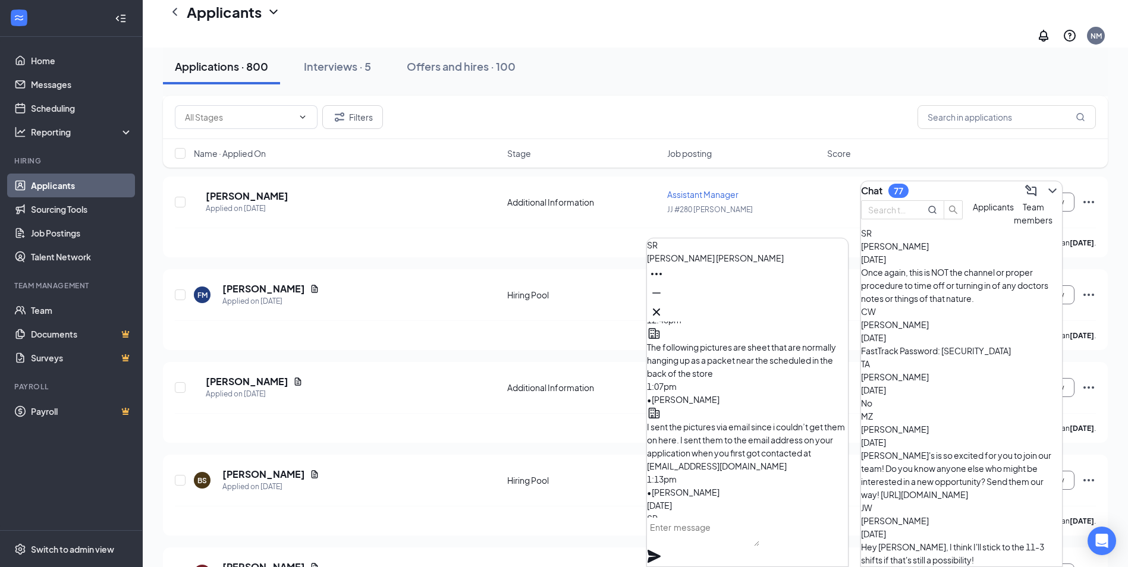
scroll to position [-935, 0]
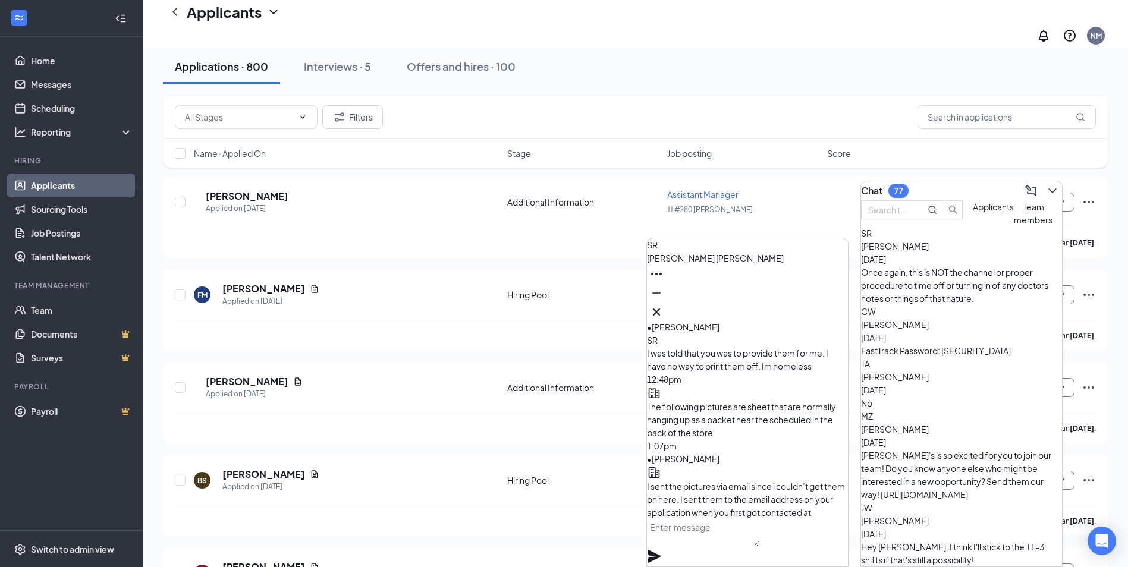
scroll to position [-757, 0]
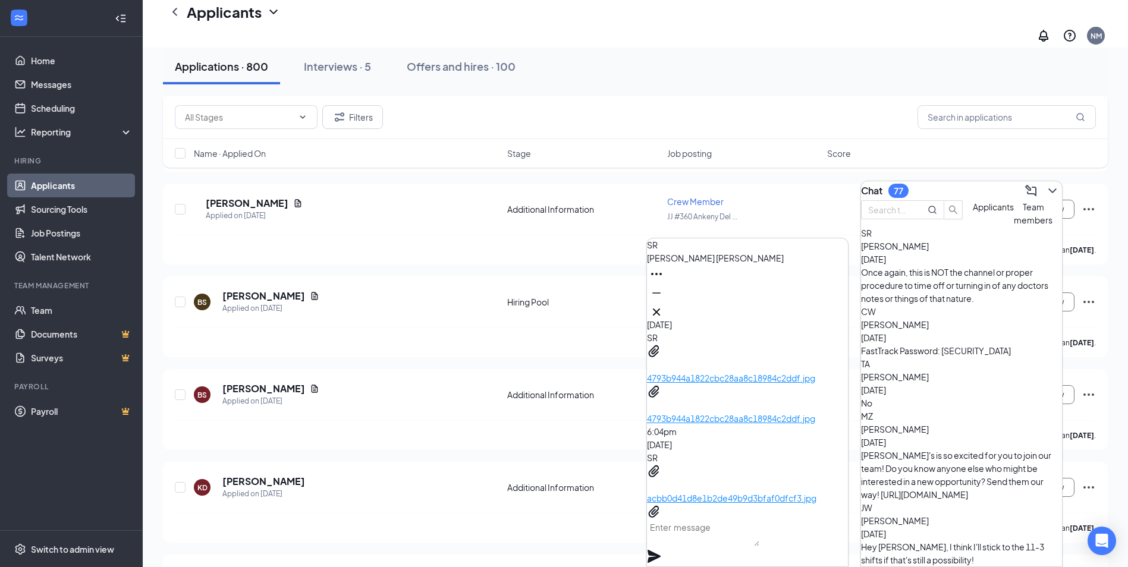
scroll to position [0, 0]
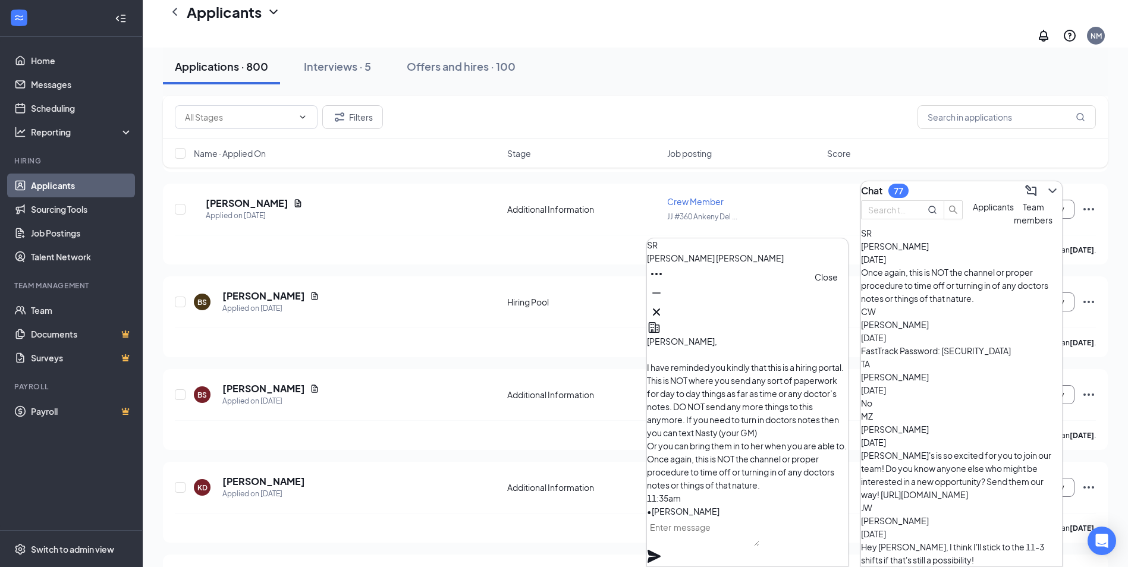
click at [660, 309] on icon "Cross" at bounding box center [656, 312] width 7 height 7
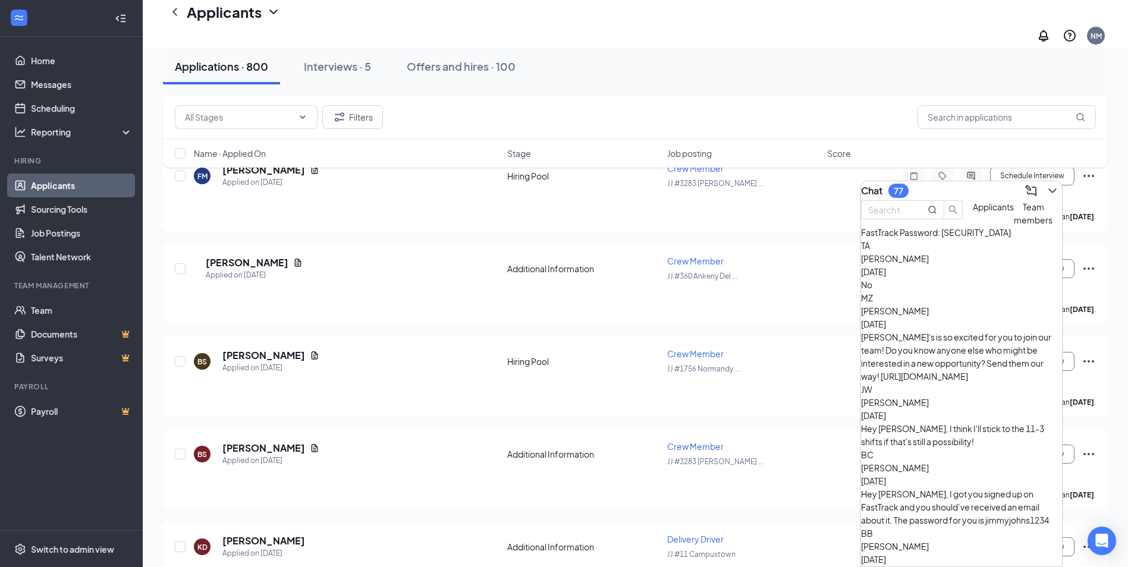
scroll to position [119, 0]
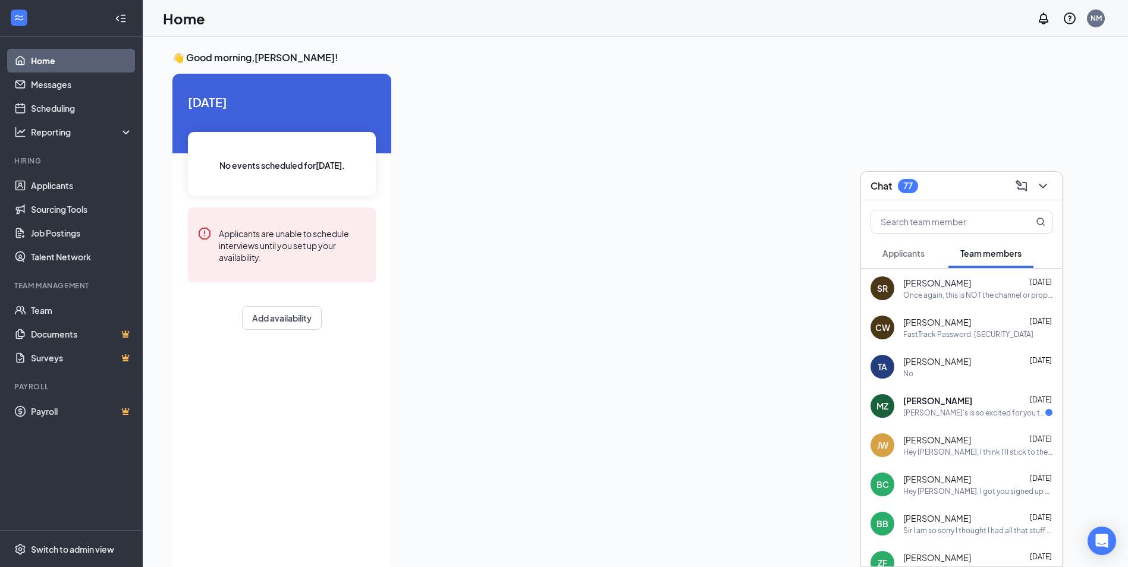
click at [1018, 294] on div "Once again, this is NOT the channel or proper procedure to time off or turning …" at bounding box center [978, 295] width 149 height 10
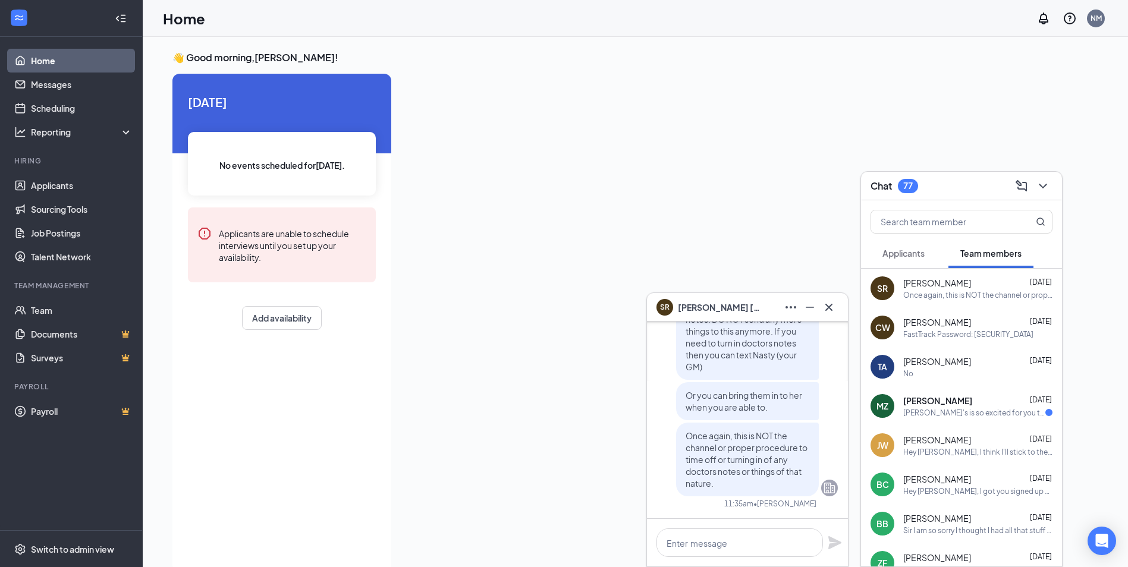
scroll to position [-238, 0]
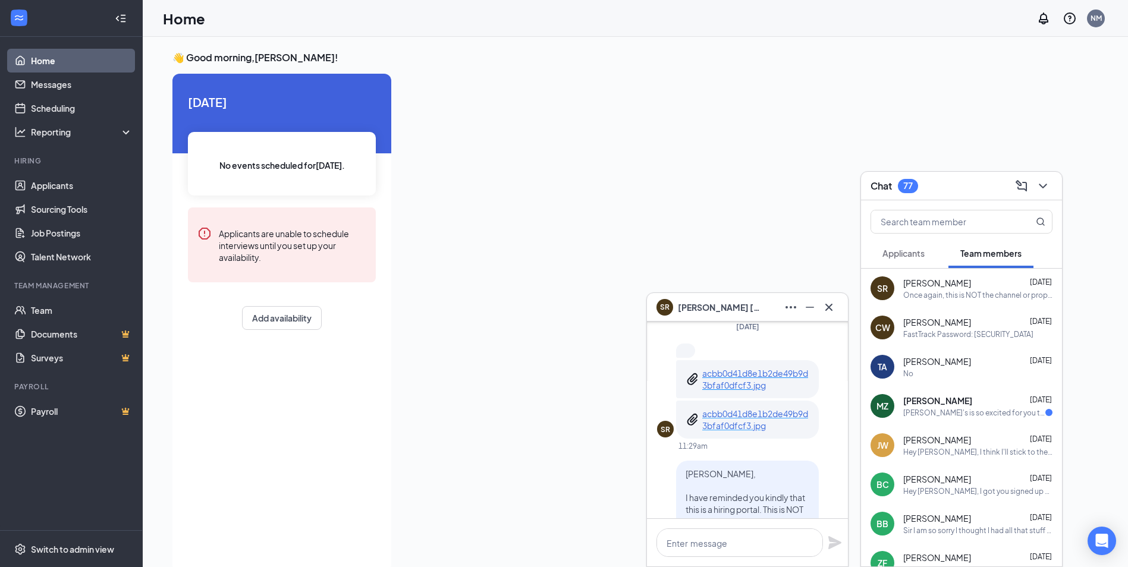
click at [717, 413] on p "acbb0d41d8e1b2de49b9d3bfaf0dfcf3.jpg" at bounding box center [755, 420] width 107 height 24
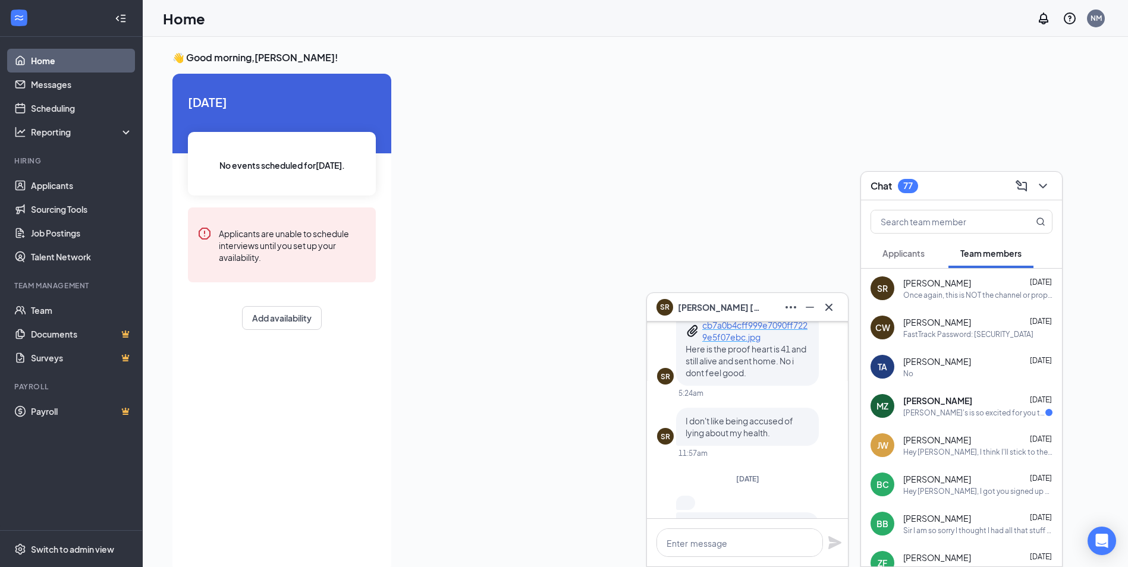
scroll to position [-654, 0]
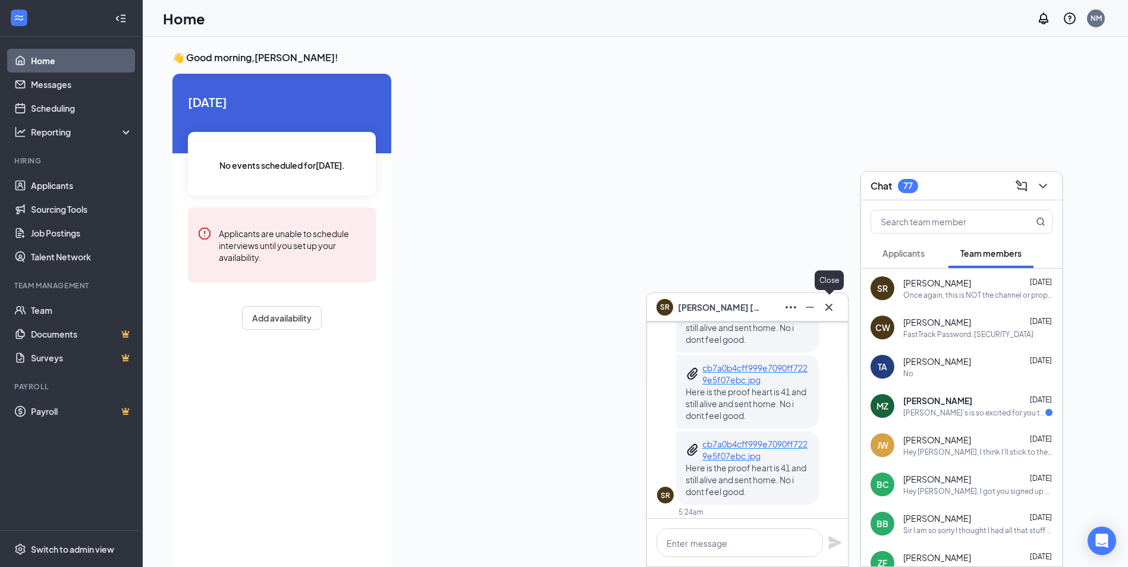
click at [824, 309] on icon "Cross" at bounding box center [829, 307] width 14 height 14
